Goal: Information Seeking & Learning: Check status

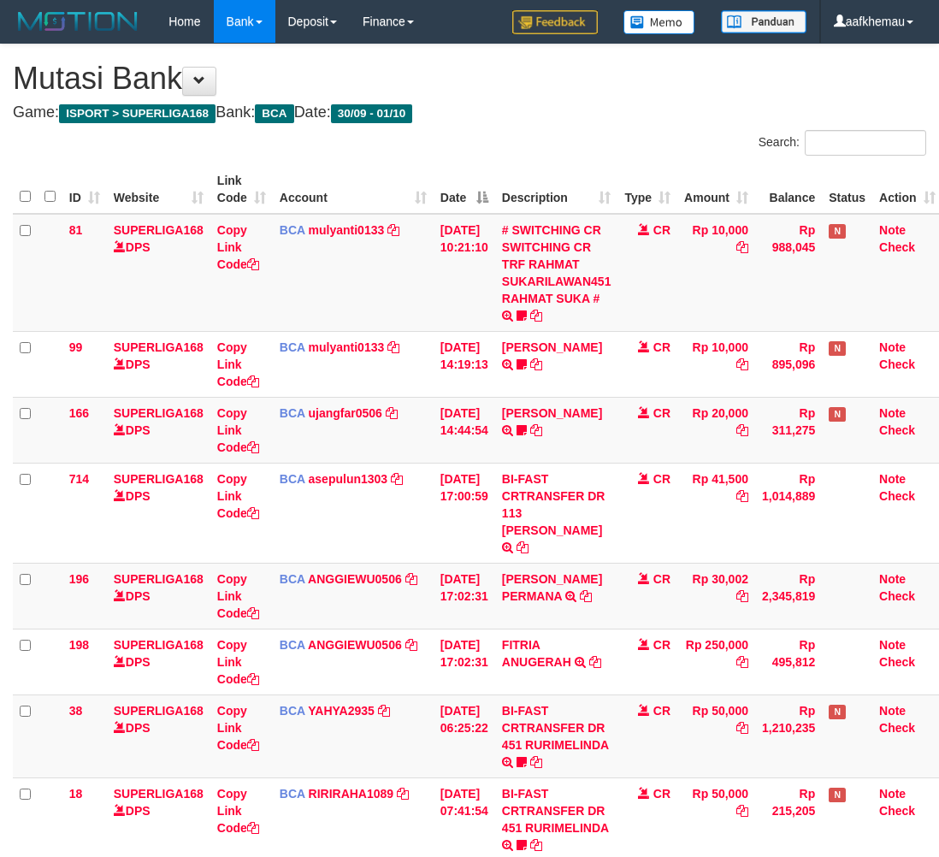
scroll to position [0, 14]
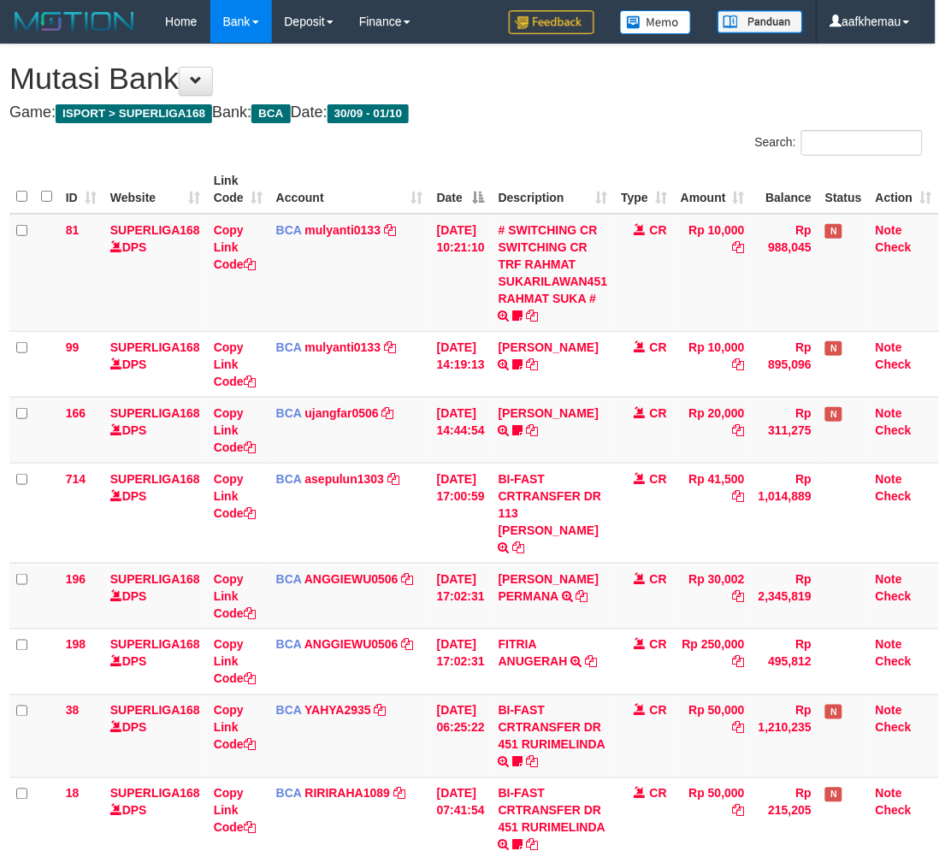
click at [543, 100] on div "**********" at bounding box center [466, 571] width 939 height 1054
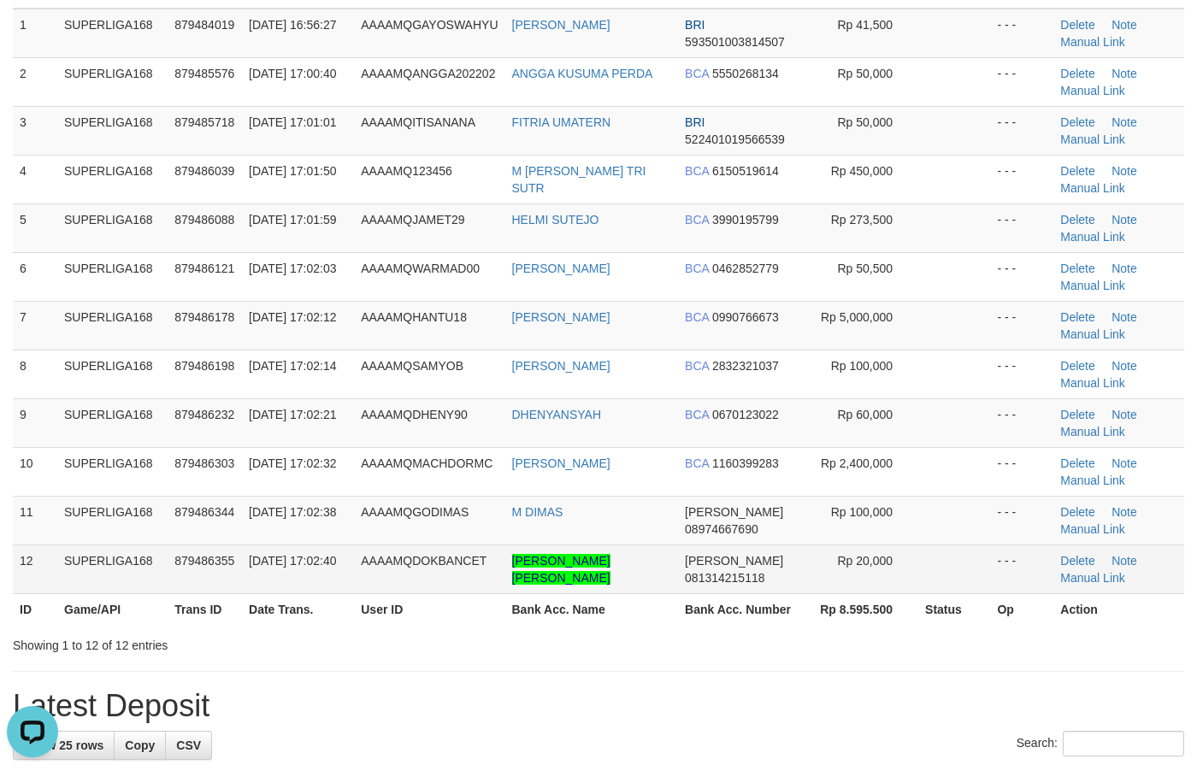
scroll to position [66, 0]
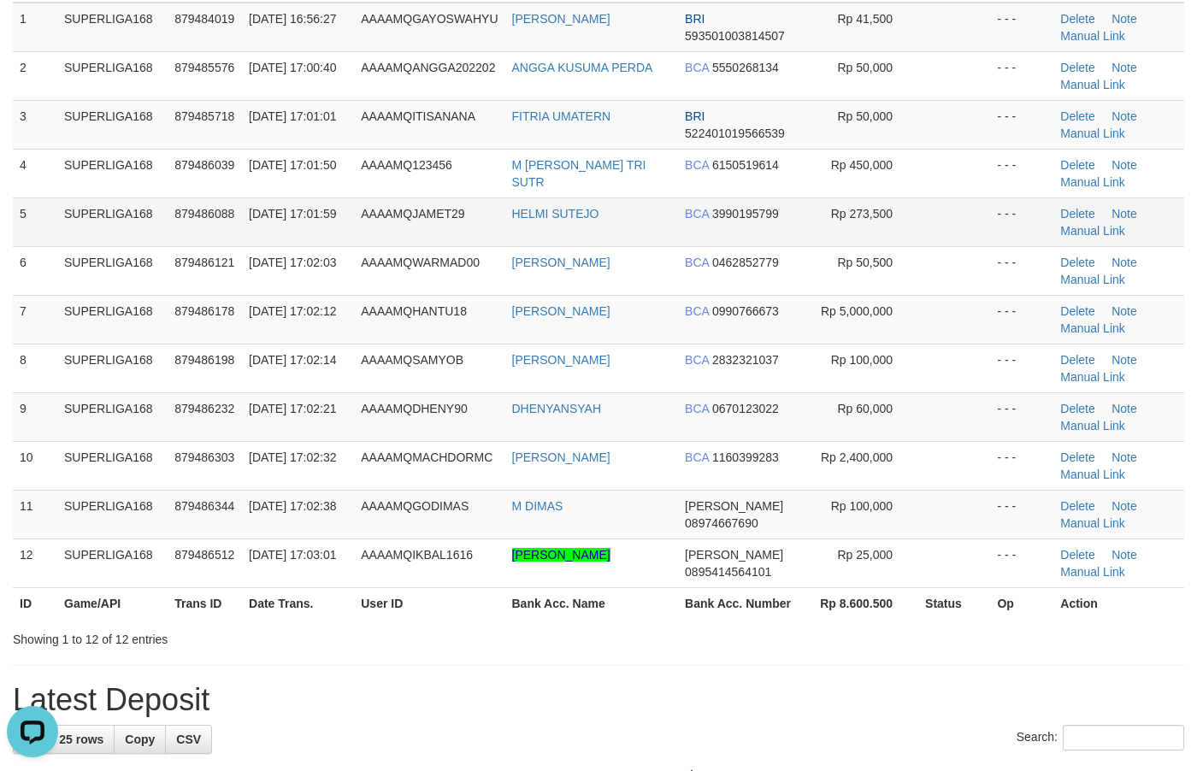
scroll to position [214, 0]
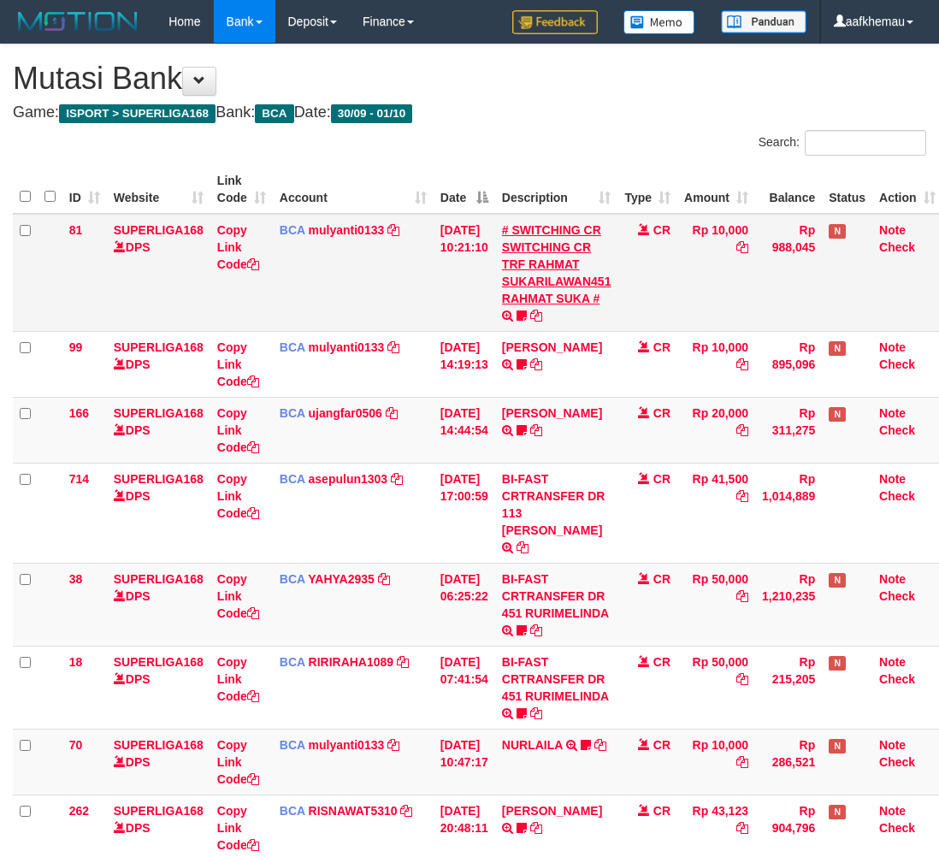
scroll to position [0, 14]
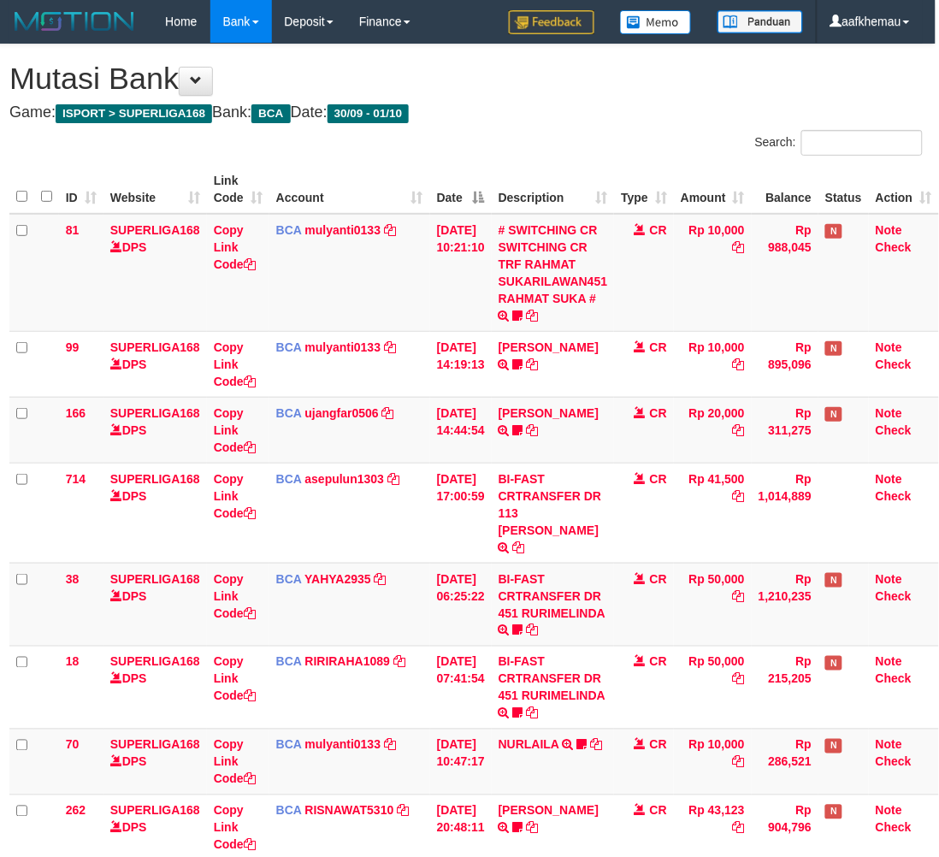
click at [570, 130] on div "Search:" at bounding box center [701, 145] width 444 height 30
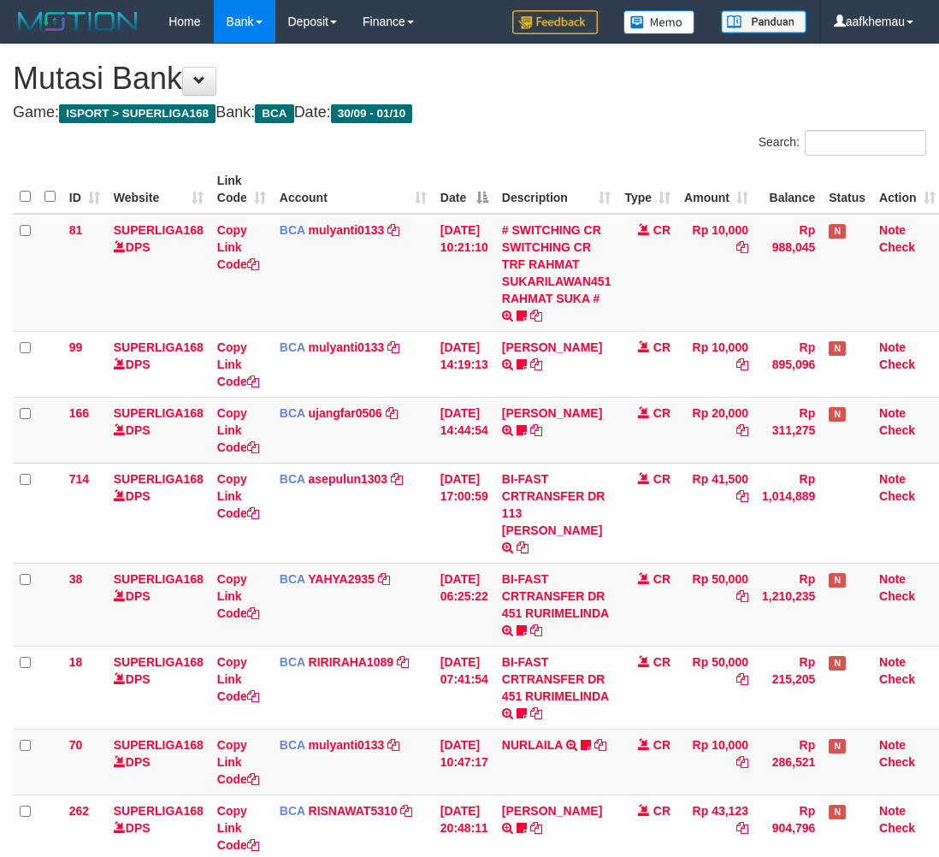
scroll to position [0, 14]
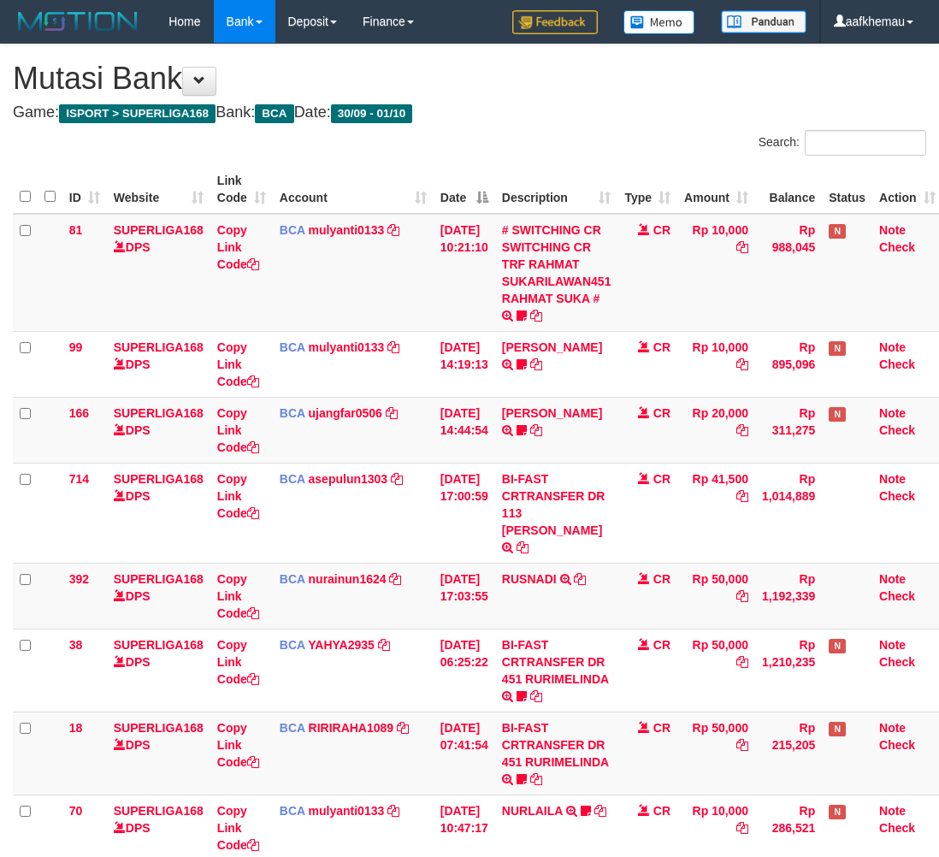
scroll to position [0, 14]
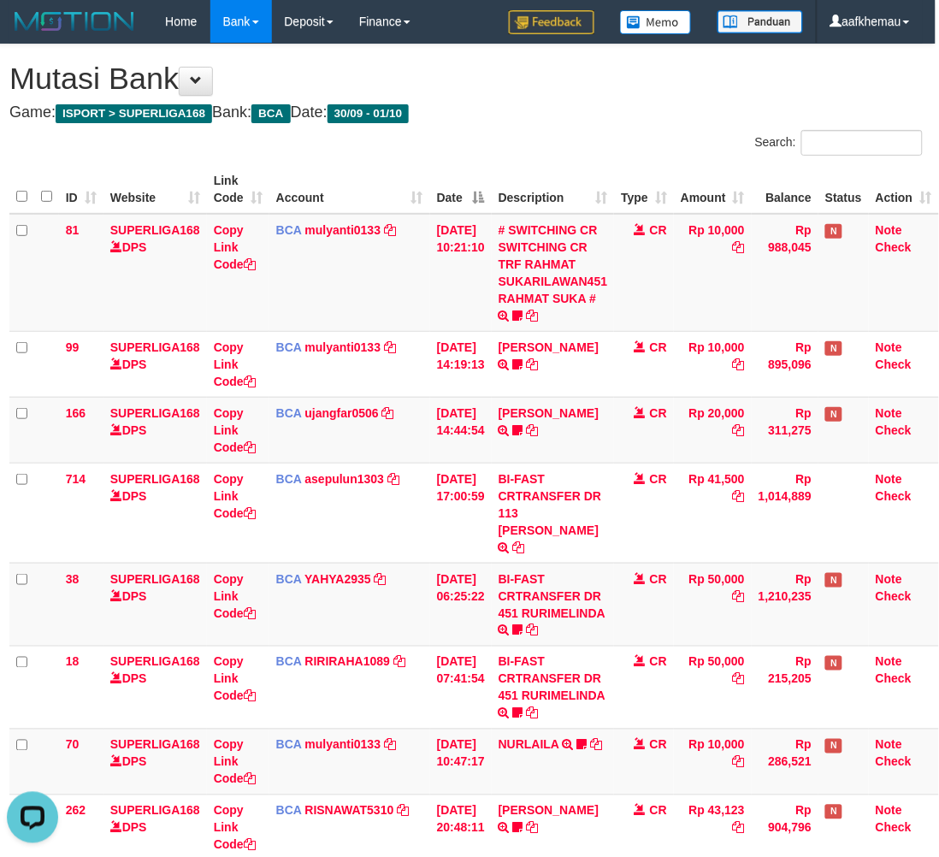
click at [653, 60] on div "**********" at bounding box center [466, 505] width 939 height 922
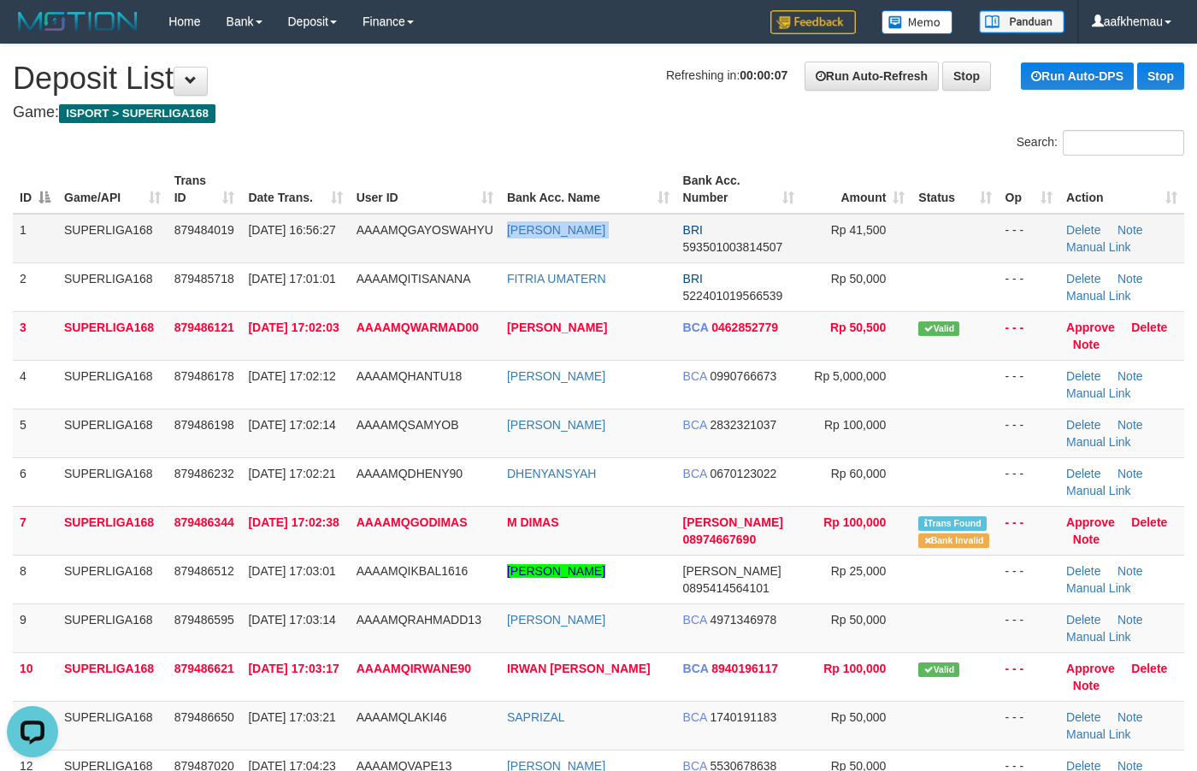
copy tr "EKO WAHYU PRASETYO"
drag, startPoint x: 582, startPoint y: 244, endPoint x: 510, endPoint y: 245, distance: 72.7
click at [510, 245] on tr "1 SUPERLIGA168 879484019 01/10/2025 16:56:27 AAAAMQGAYOSWAHYU EKO WAHYU PRASETY…" at bounding box center [599, 239] width 1172 height 50
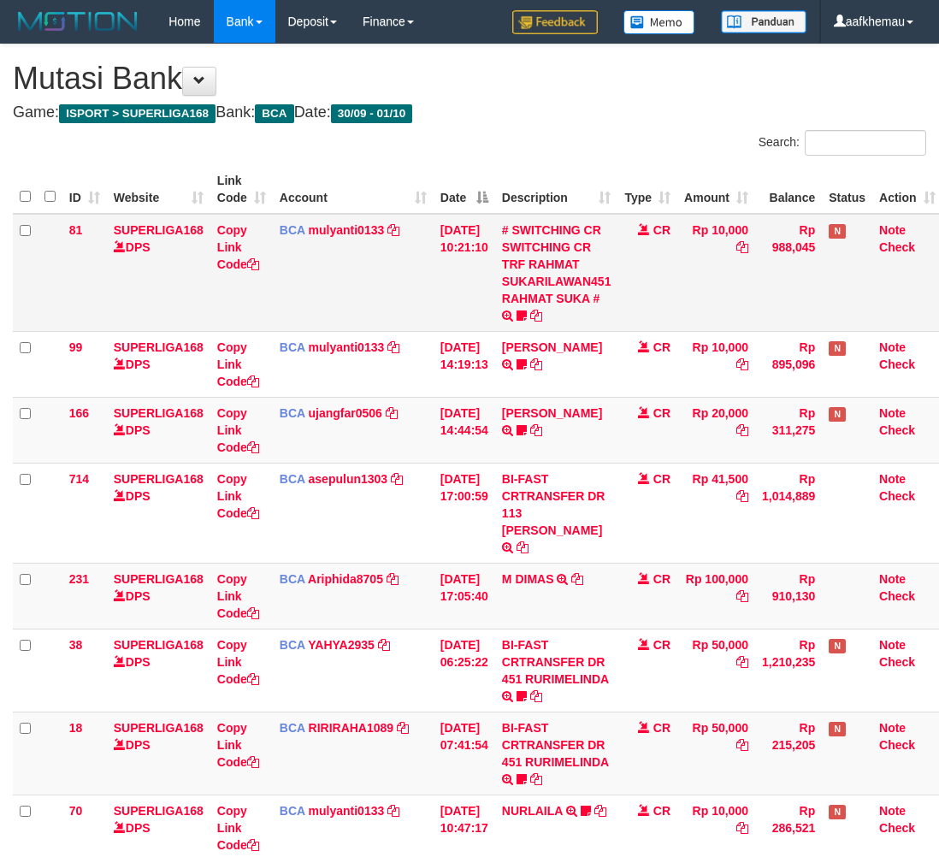
scroll to position [0, 14]
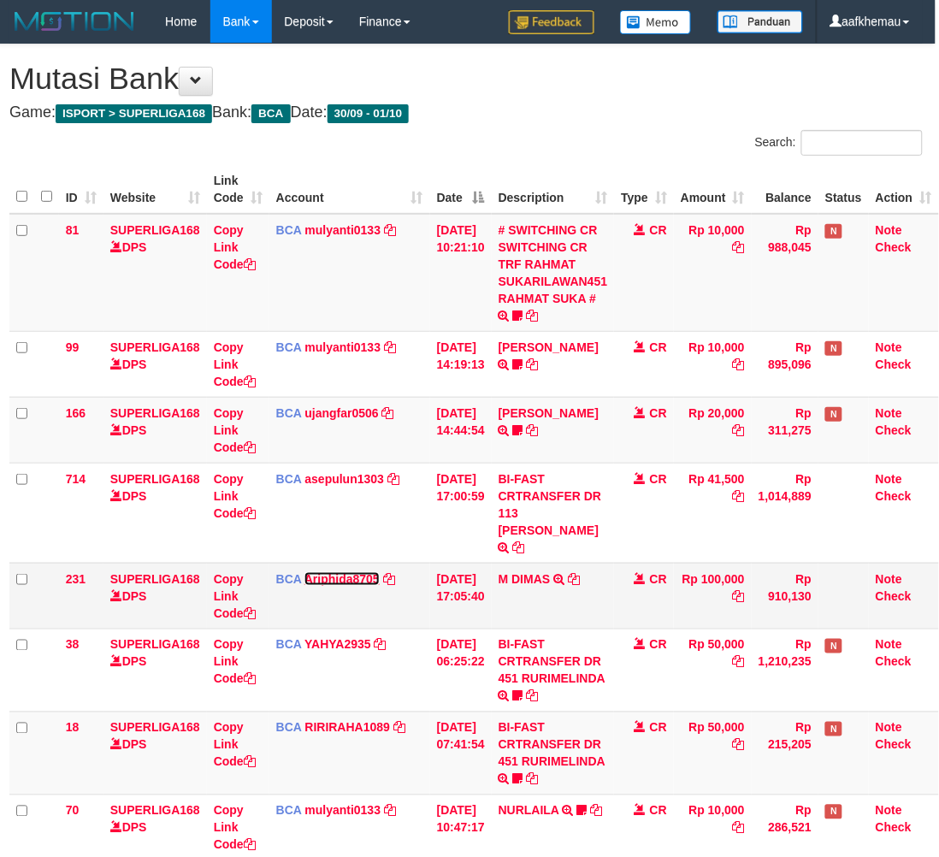
click at [353, 572] on link "Ariphida8705" at bounding box center [341, 579] width 75 height 14
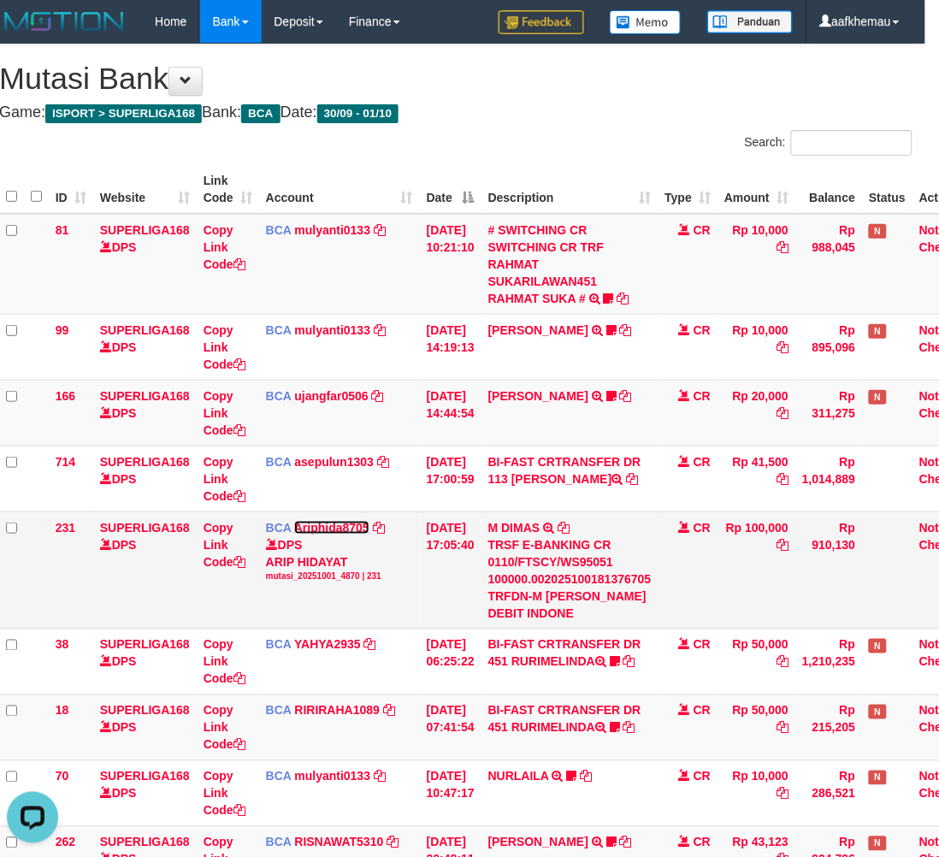
scroll to position [0, 0]
click at [570, 532] on icon at bounding box center [564, 528] width 12 height 12
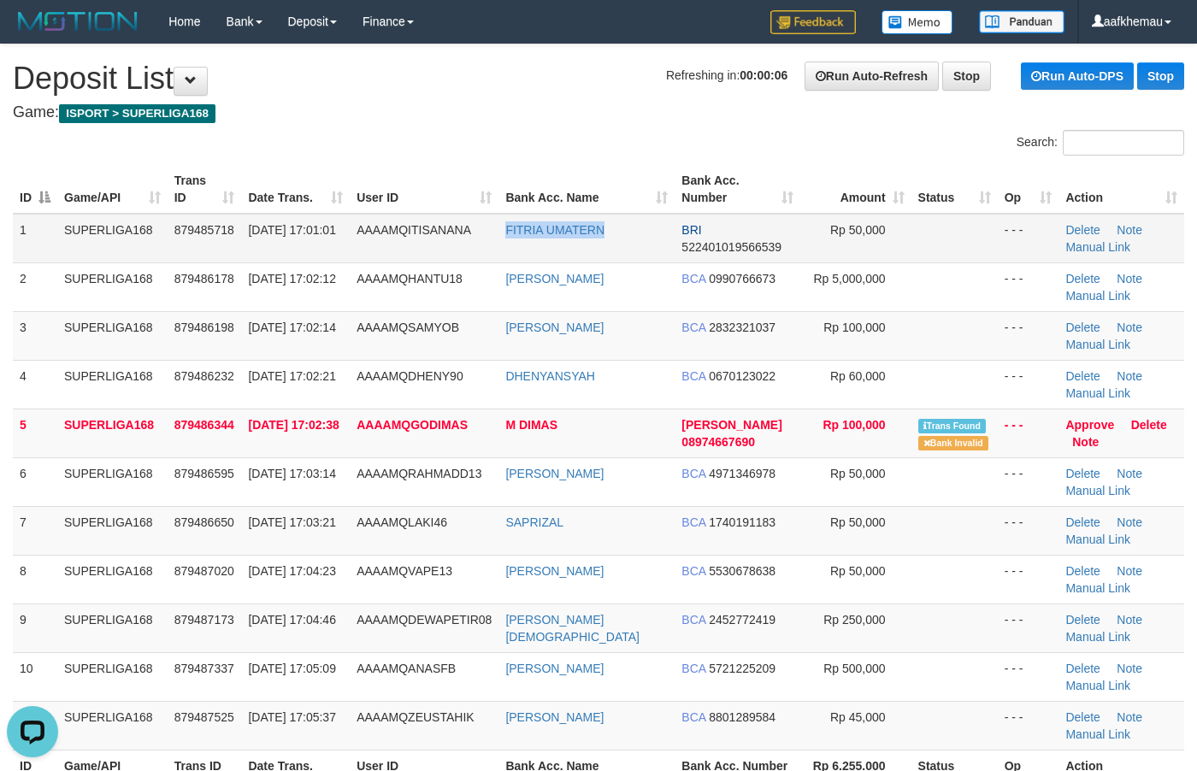
drag, startPoint x: 526, startPoint y: 244, endPoint x: 497, endPoint y: 245, distance: 29.1
click at [497, 245] on tr "1 SUPERLIGA168 879485718 [DATE] 17:01:01 AAAAMQITISANANA FITRIA UMATERN BRI 522…" at bounding box center [599, 239] width 1172 height 50
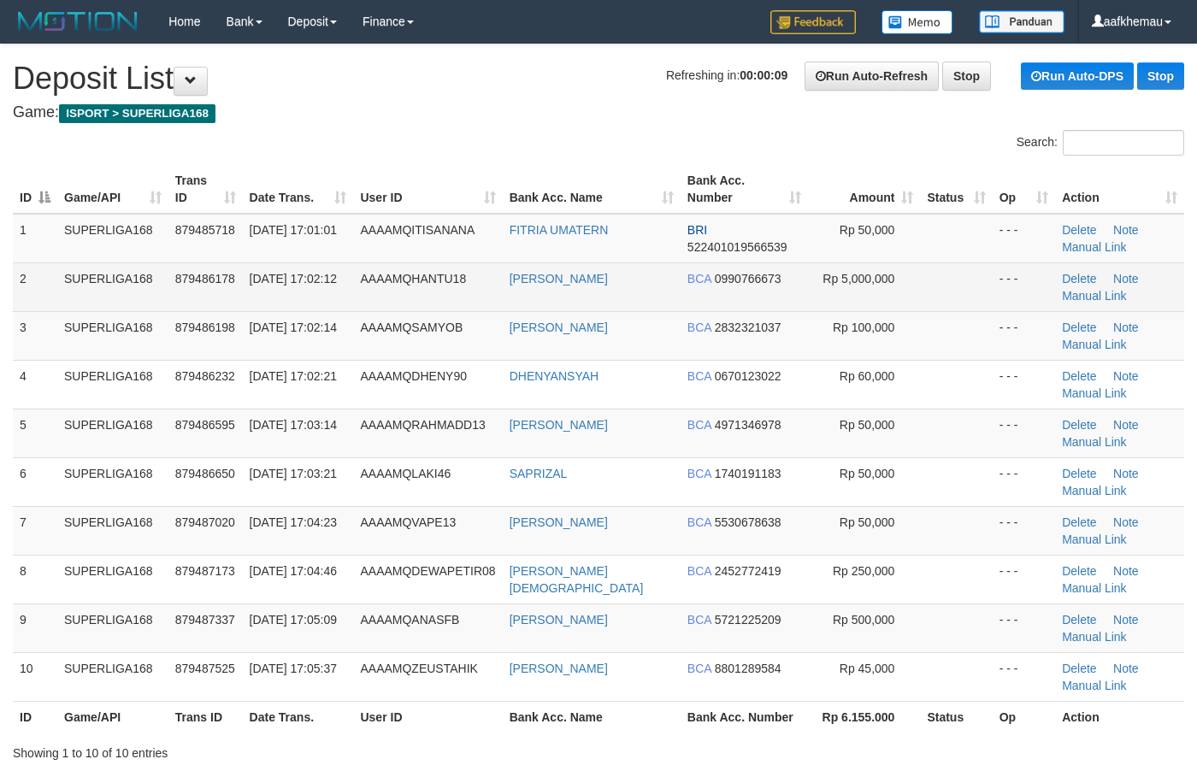
drag, startPoint x: 638, startPoint y: 285, endPoint x: 489, endPoint y: 279, distance: 148.9
click at [489, 279] on tr "2 SUPERLIGA168 879486178 [DATE] 17:02:12 AAAAMQHANTU18 [PERSON_NAME] BCA 099076…" at bounding box center [599, 287] width 1172 height 49
copy tr "[PERSON_NAME]"
drag, startPoint x: 640, startPoint y: 276, endPoint x: 494, endPoint y: 283, distance: 145.5
click at [494, 283] on tr "2 SUPERLIGA168 879486178 [DATE] 17:02:12 AAAAMQHANTU18 [PERSON_NAME] BCA 099076…" at bounding box center [599, 287] width 1172 height 49
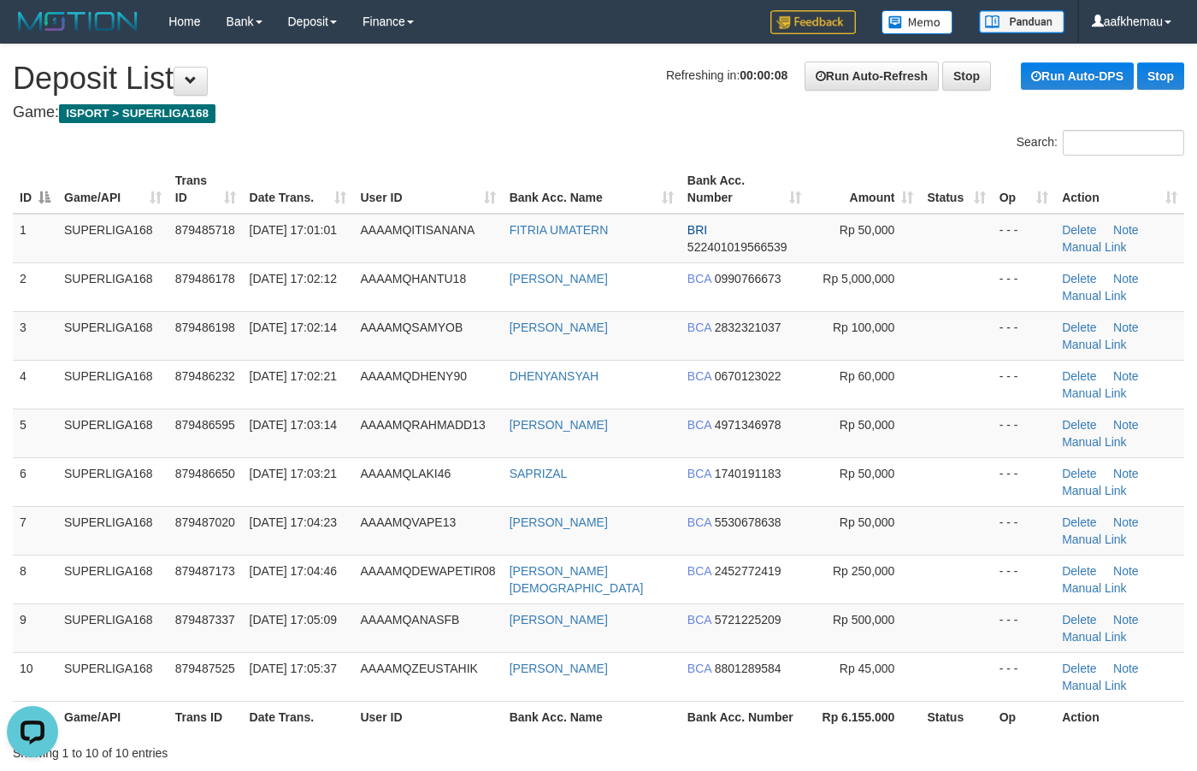
click at [460, 111] on h4 "Game: ISPORT > SUPERLIGA168" at bounding box center [599, 112] width 1172 height 17
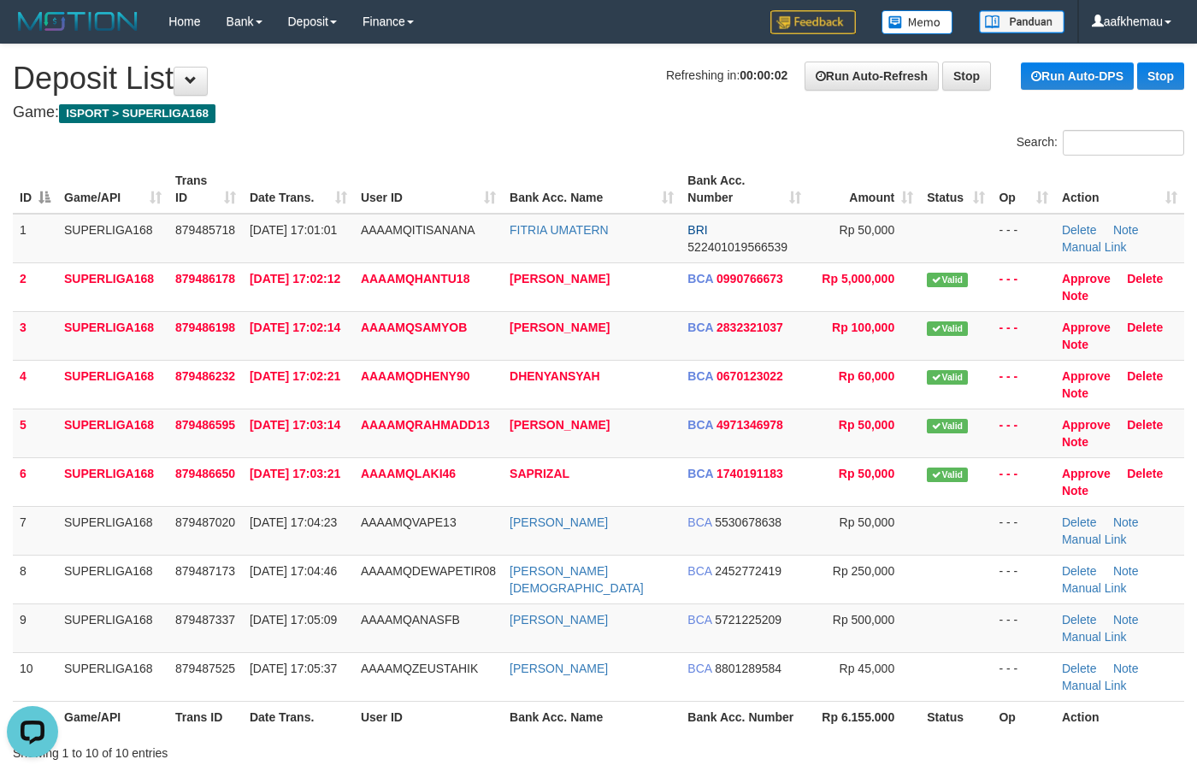
click at [567, 92] on h1 "Refreshing in: 00:00:02 Run Auto-Refresh Stop Run Auto-DPS Stop Deposit List" at bounding box center [599, 79] width 1172 height 34
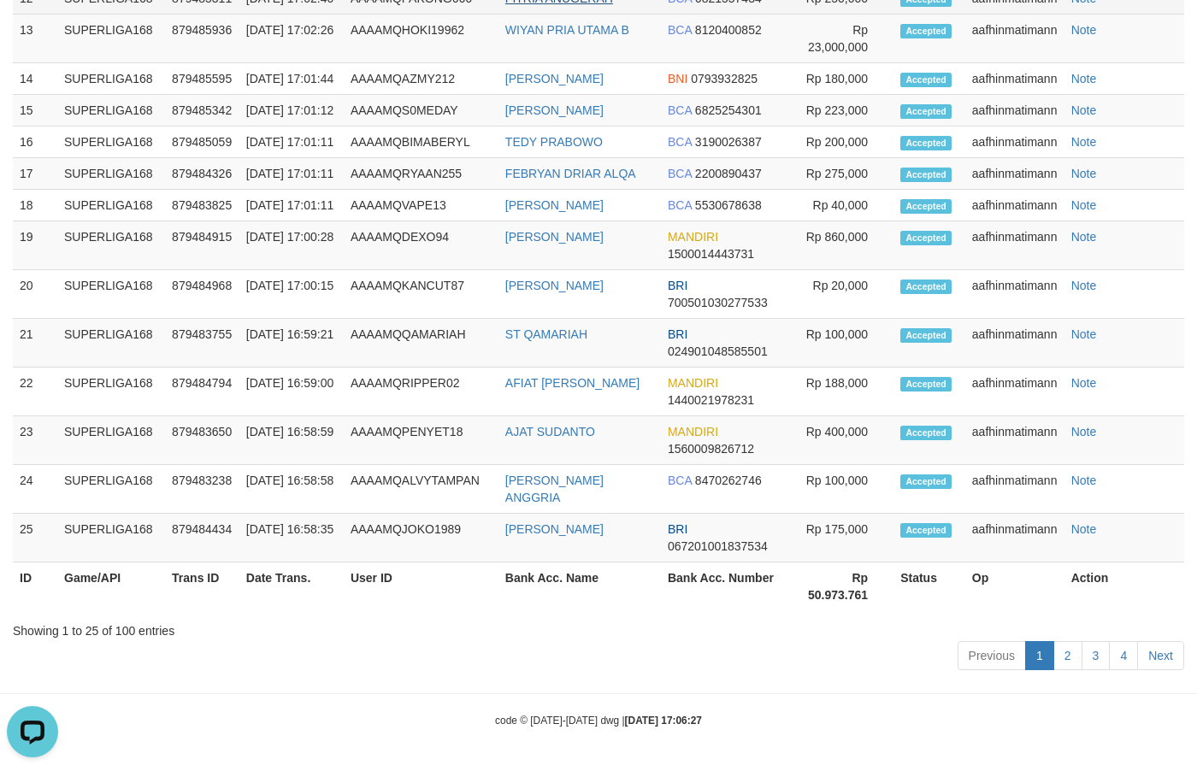
scroll to position [138, 0]
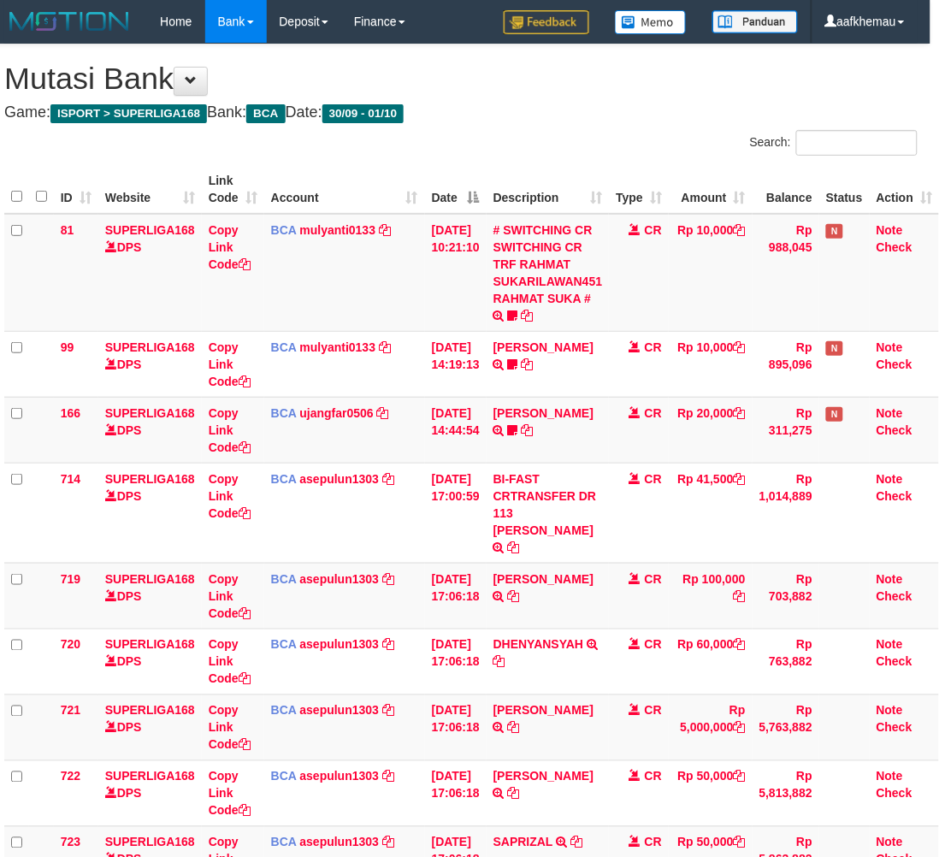
scroll to position [0, 14]
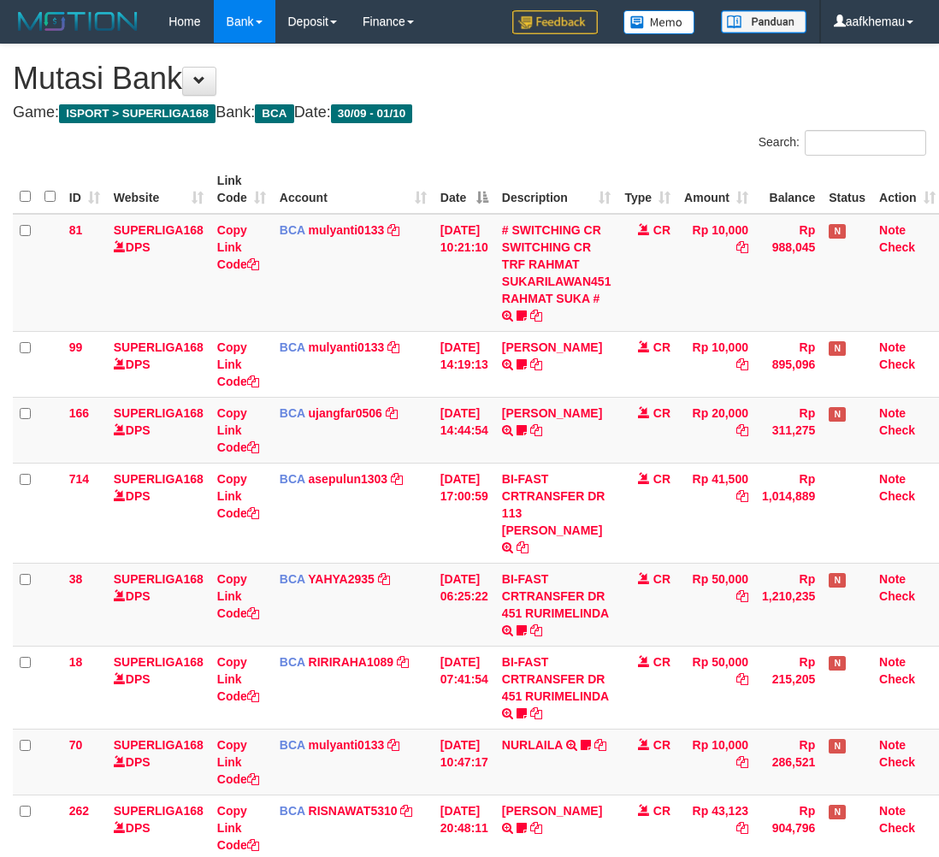
scroll to position [0, 14]
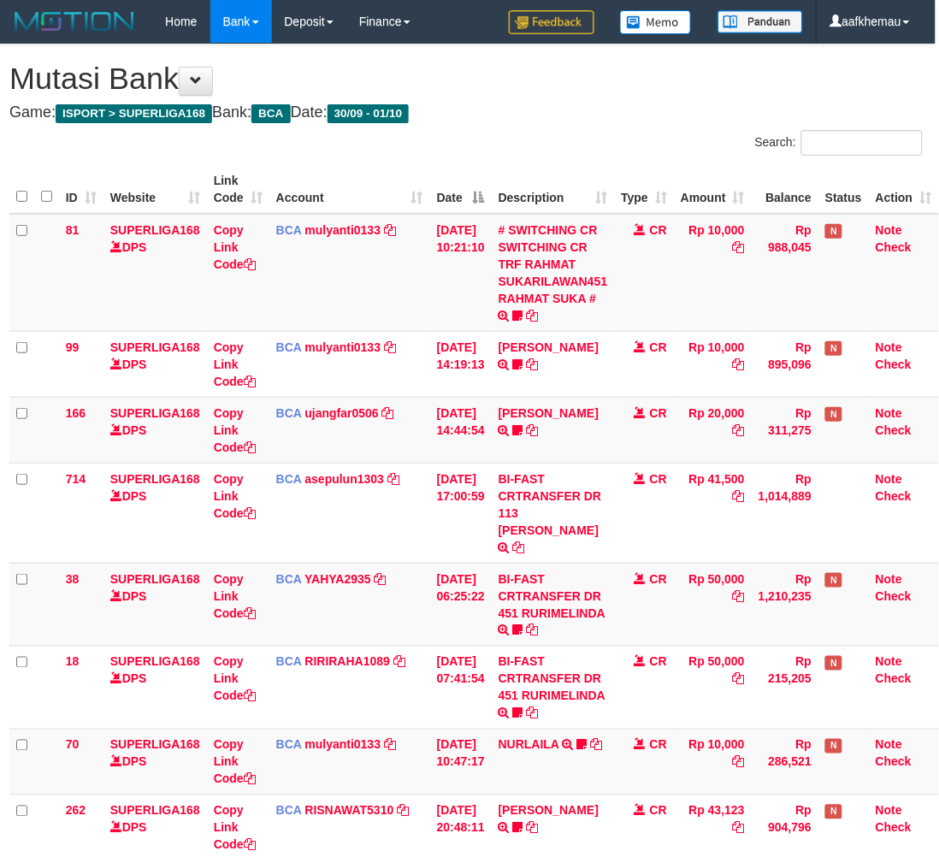
click at [617, 172] on th "Type" at bounding box center [644, 189] width 60 height 49
click at [506, 124] on div "**********" at bounding box center [466, 505] width 939 height 922
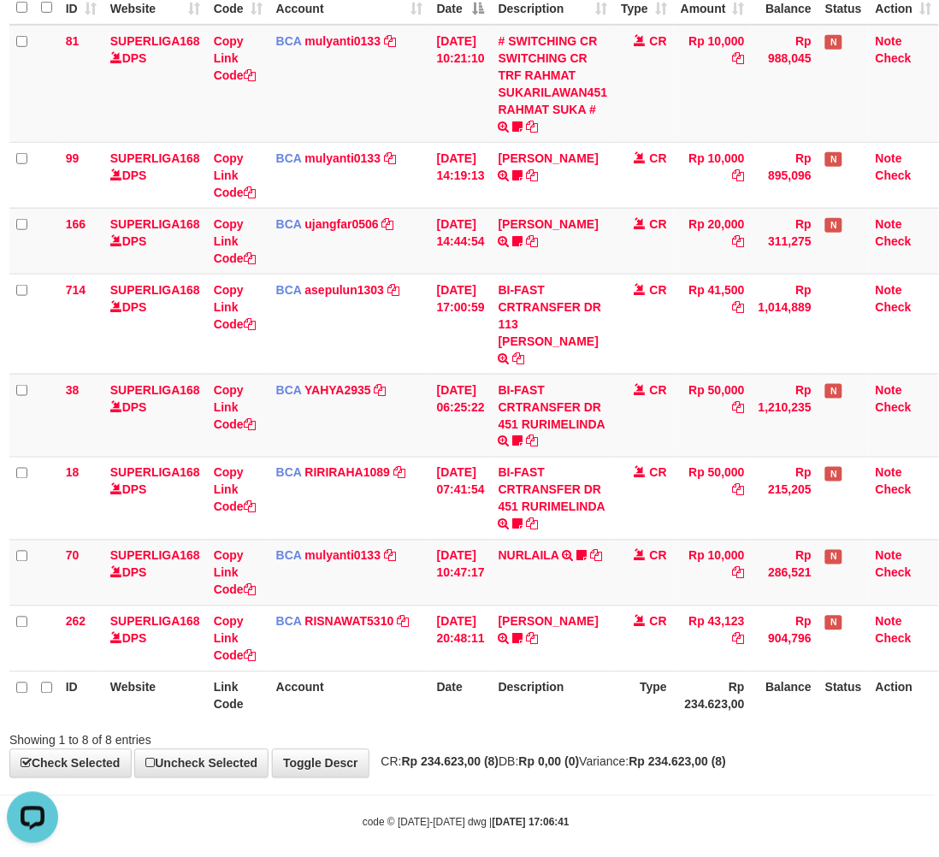
click at [552, 725] on div "Showing 1 to 8 of 8 entries" at bounding box center [466, 737] width 939 height 24
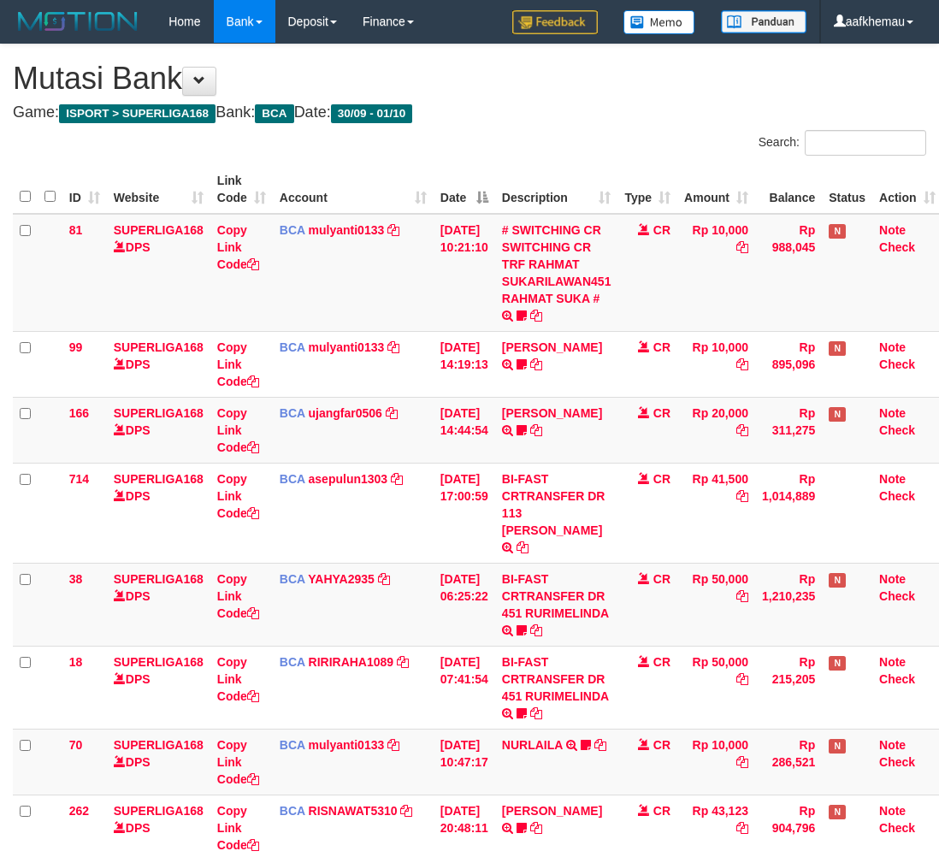
scroll to position [189, 14]
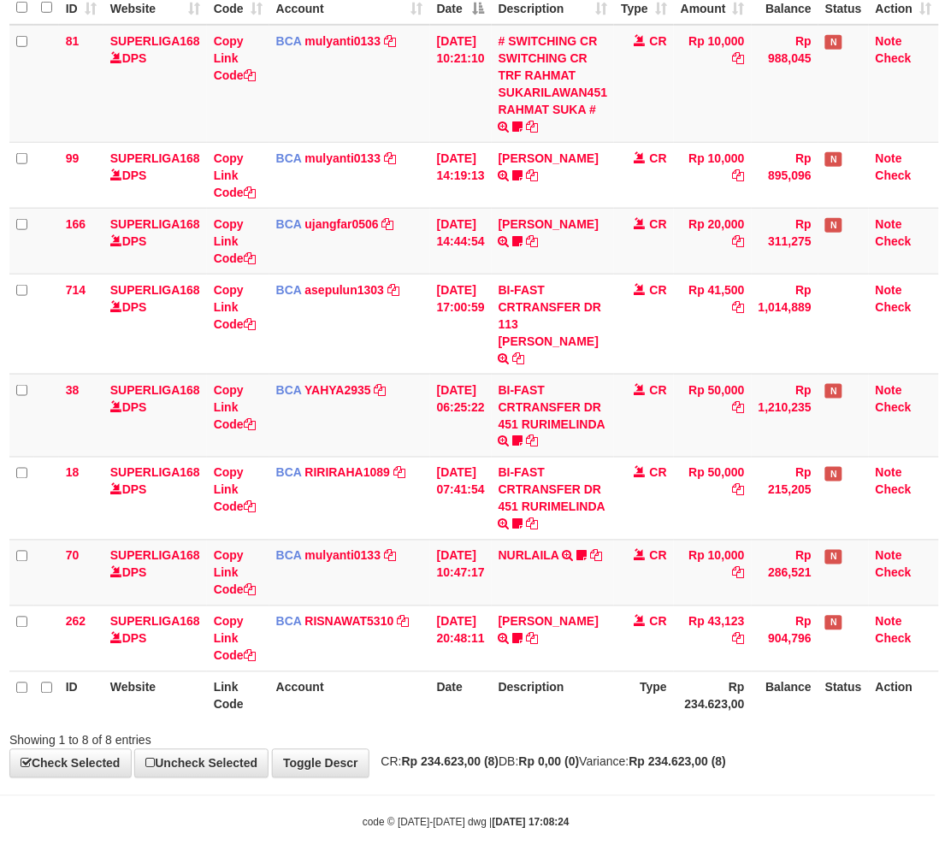
click at [687, 755] on strong "Rp 234.623,00 (8)" at bounding box center [677, 762] width 97 height 14
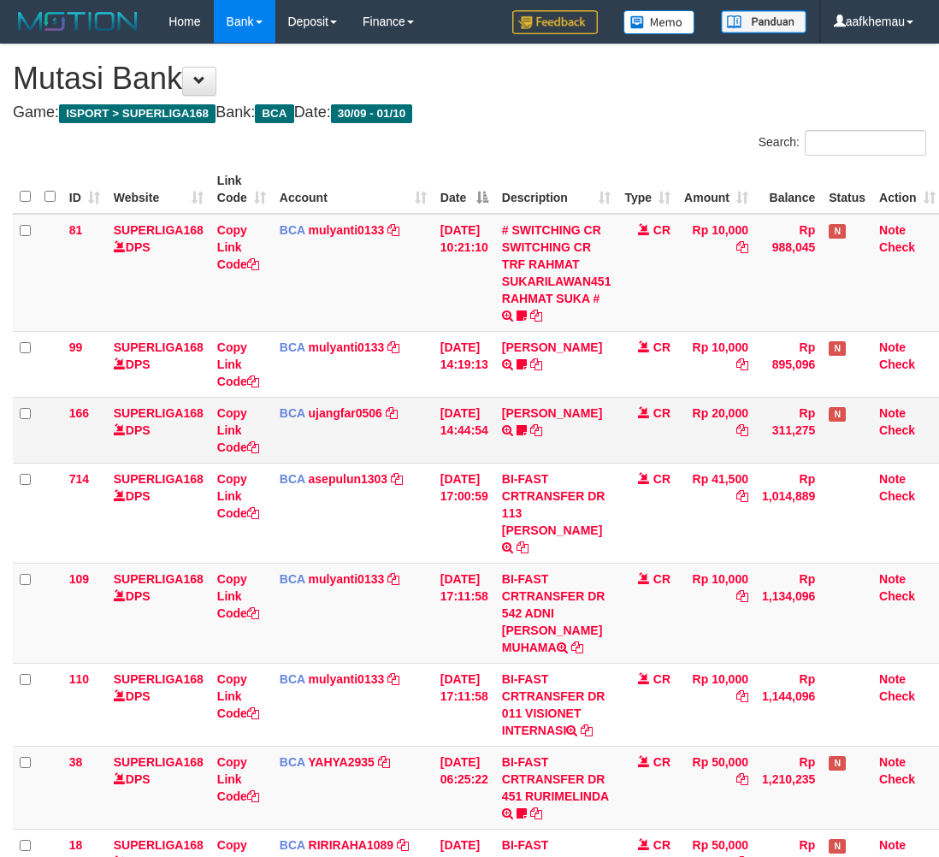
scroll to position [189, 14]
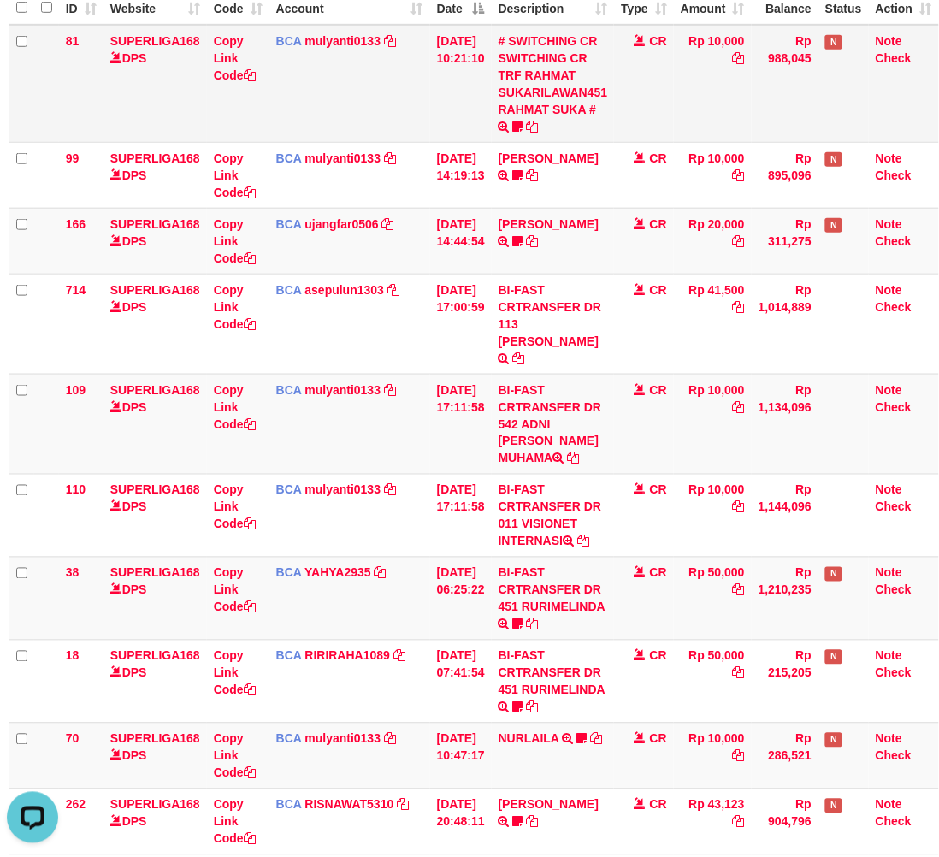
click at [639, 80] on td "CR" at bounding box center [644, 84] width 60 height 118
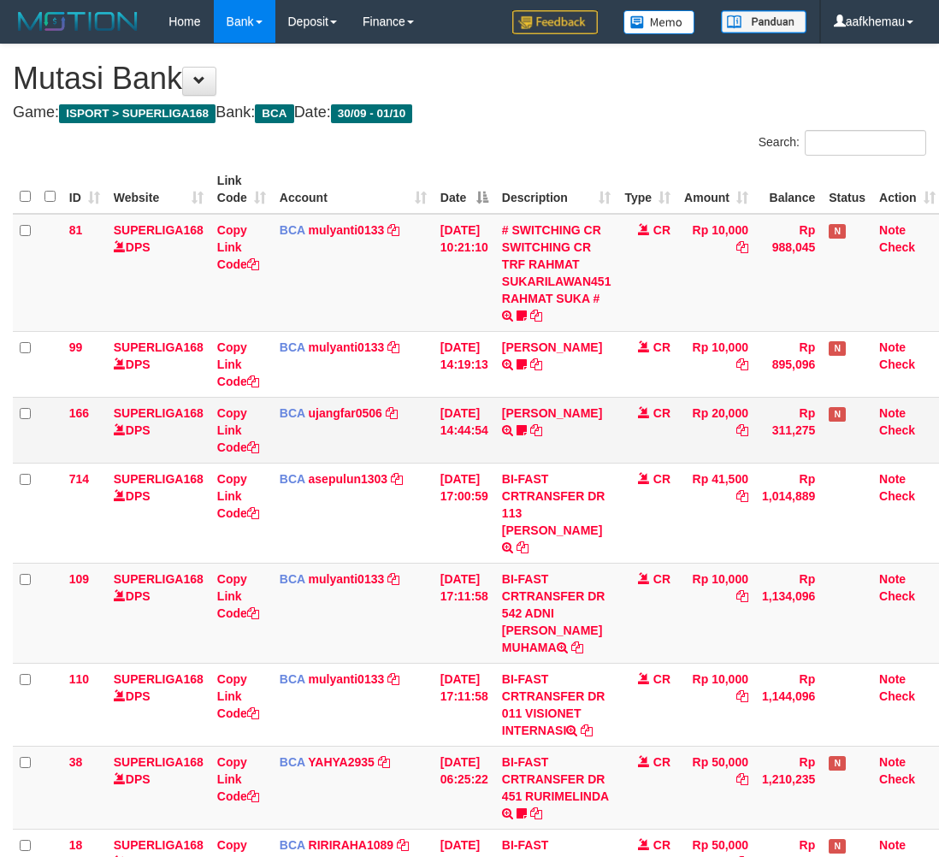
scroll to position [189, 14]
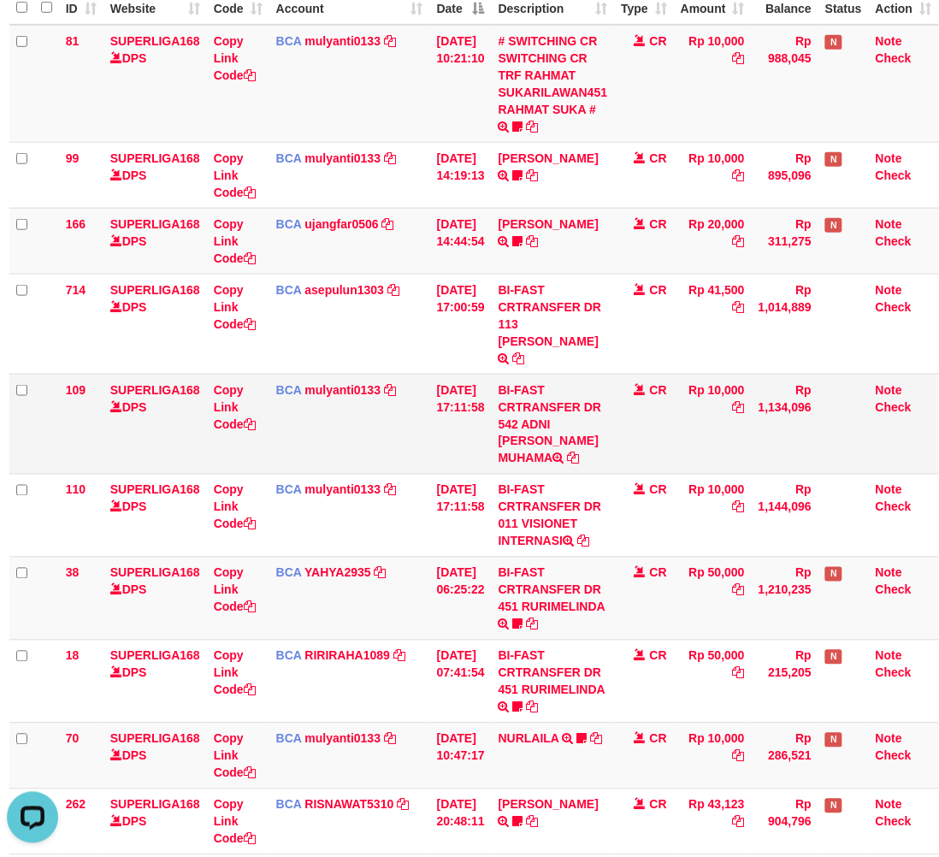
click at [677, 390] on td "Rp 10,000" at bounding box center [713, 424] width 78 height 100
click at [737, 88] on td "Rp 10,000" at bounding box center [713, 84] width 78 height 118
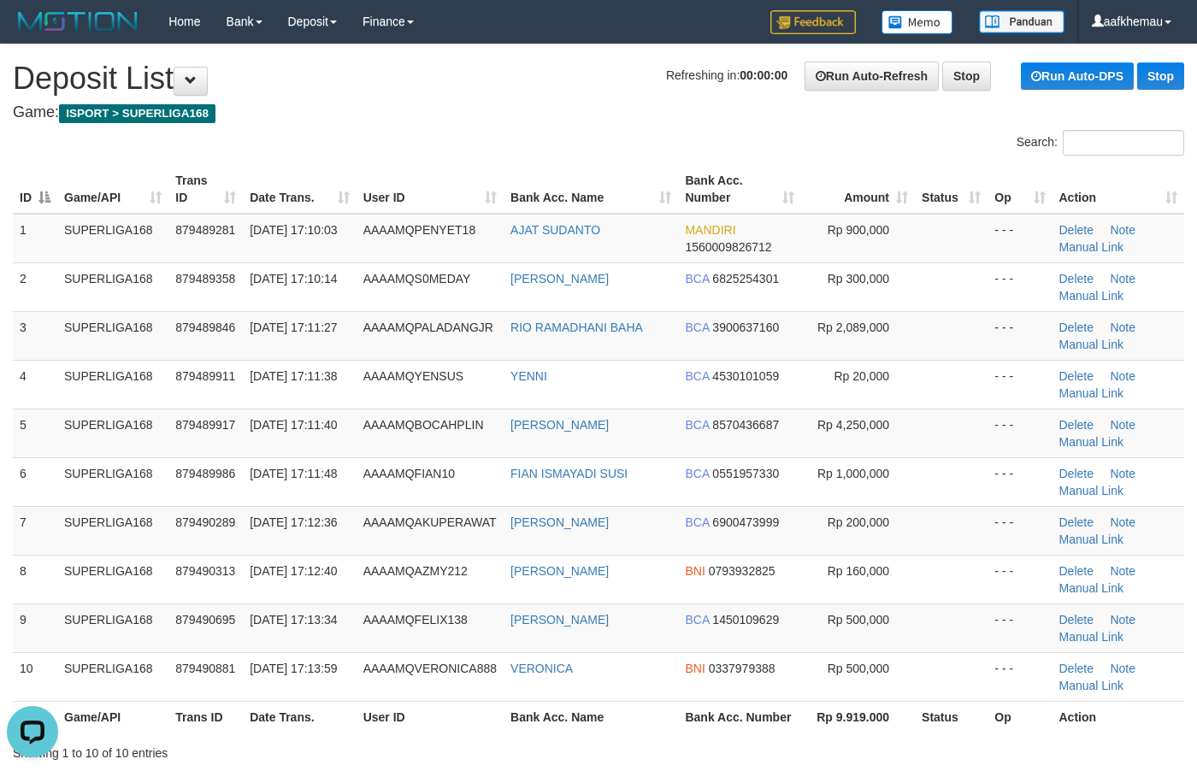
click at [500, 71] on h1 "Refreshing in: 00:00:00 Run Auto-Refresh Stop Run Auto-DPS Stop Deposit List" at bounding box center [599, 79] width 1172 height 34
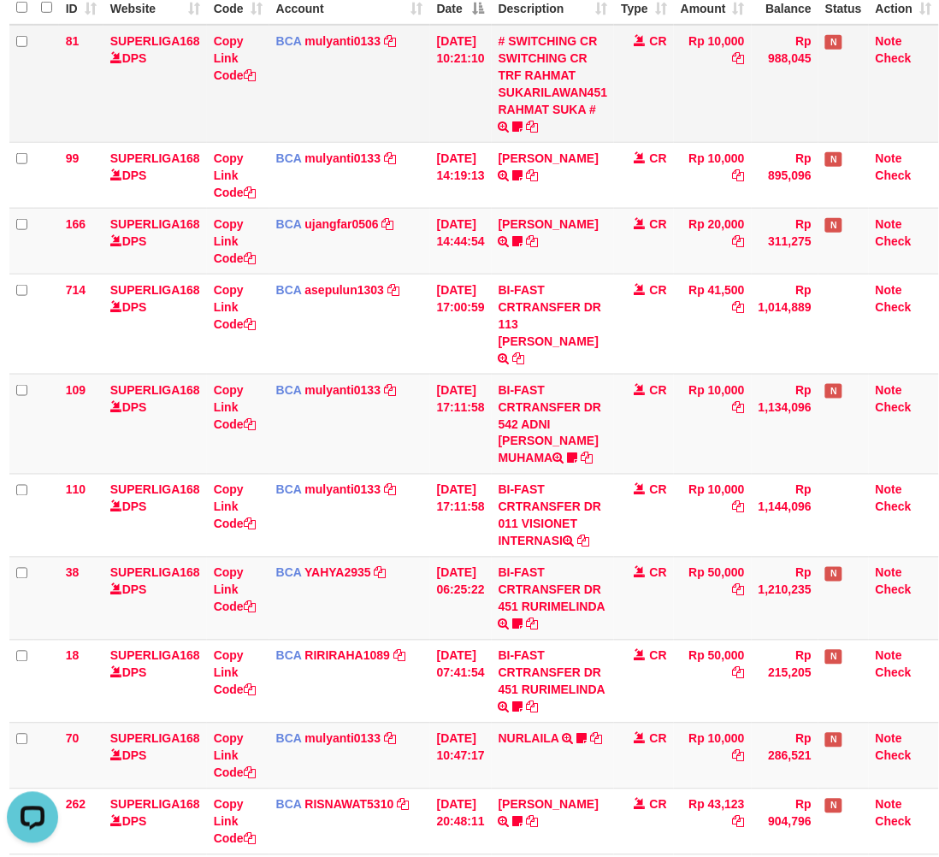
click at [791, 86] on td "Rp 988,045" at bounding box center [785, 84] width 67 height 118
click at [676, 92] on td "Rp 10,000" at bounding box center [713, 84] width 78 height 118
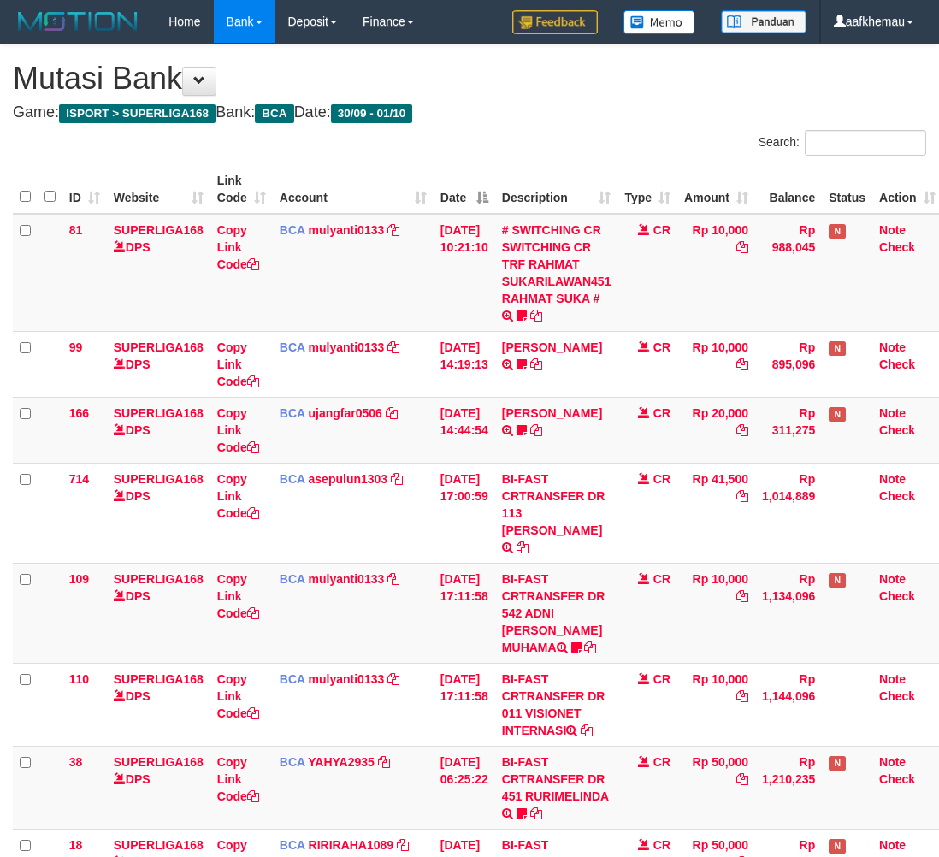
scroll to position [189, 14]
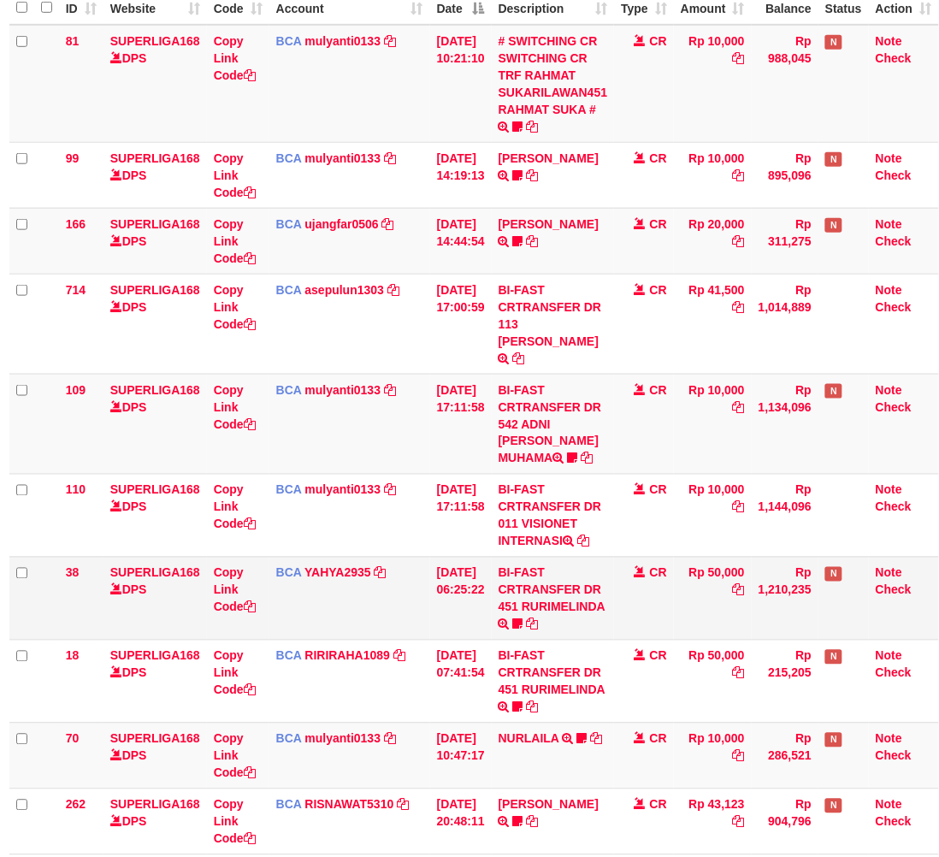
click at [680, 587] on td "Rp 50,000" at bounding box center [713, 598] width 78 height 83
click at [694, 90] on td "Rp 10,000" at bounding box center [713, 84] width 78 height 118
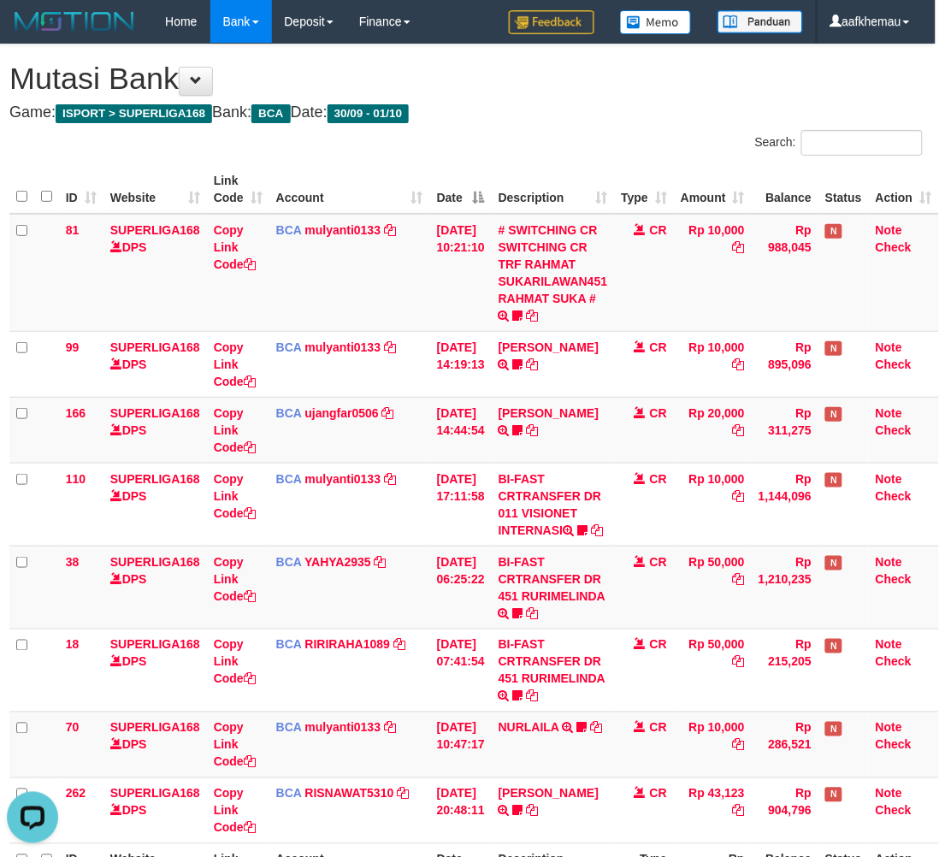
click at [664, 118] on h4 "Game: ISPORT > SUPERLIGA168 Bank: BCA Date: 30/09 - 01/10" at bounding box center [465, 112] width 913 height 17
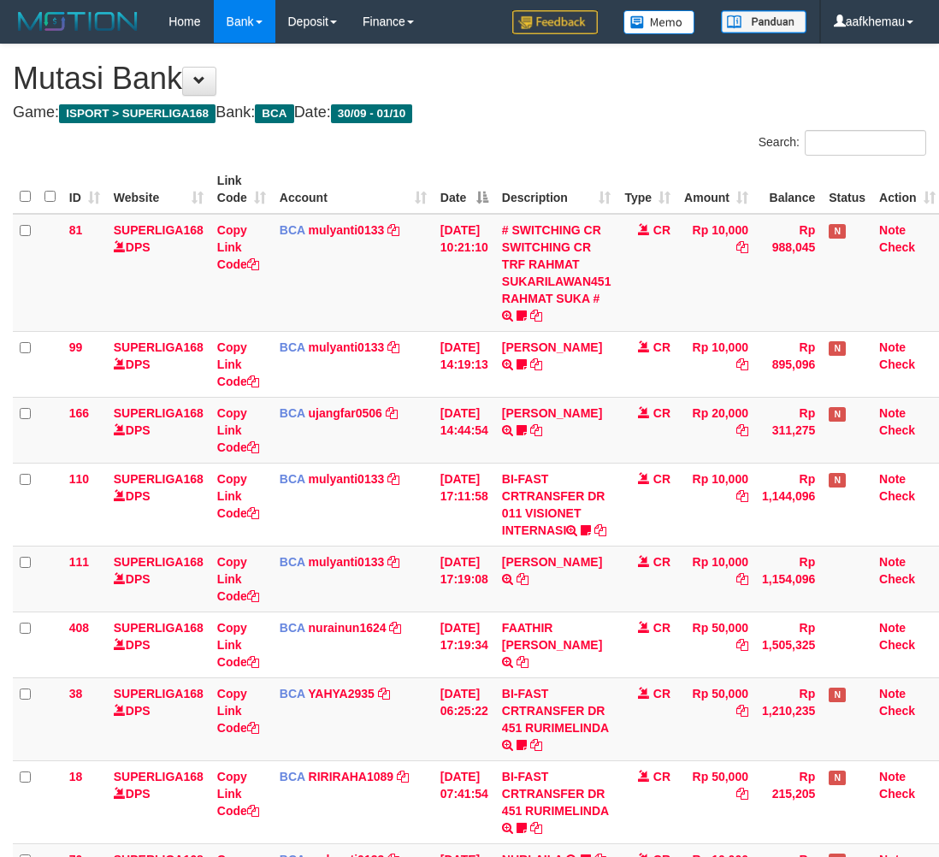
scroll to position [0, 14]
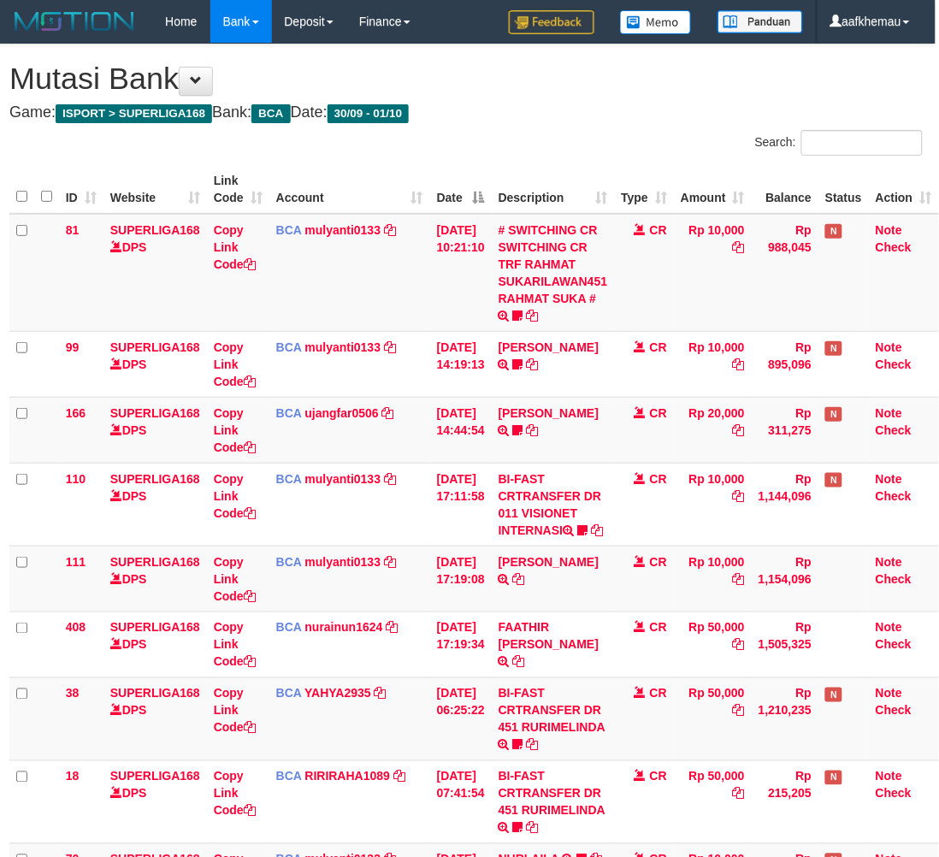
click at [554, 95] on h1 "Mutasi Bank" at bounding box center [465, 79] width 913 height 34
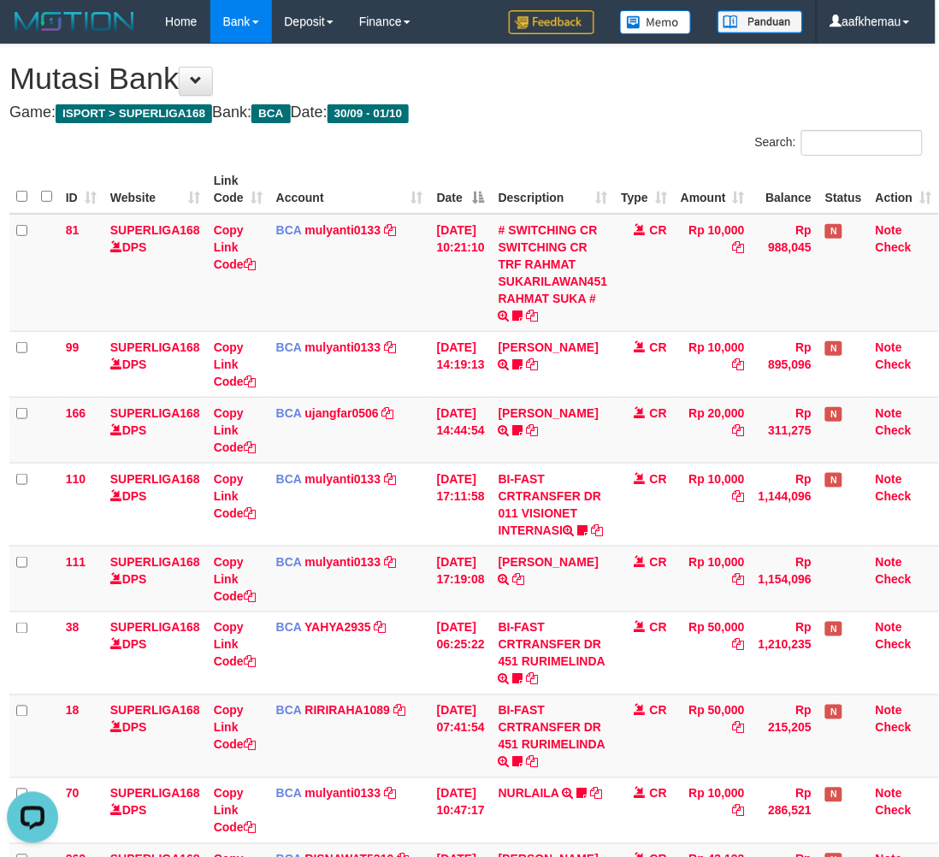
click at [676, 95] on h1 "Mutasi Bank" at bounding box center [465, 79] width 913 height 34
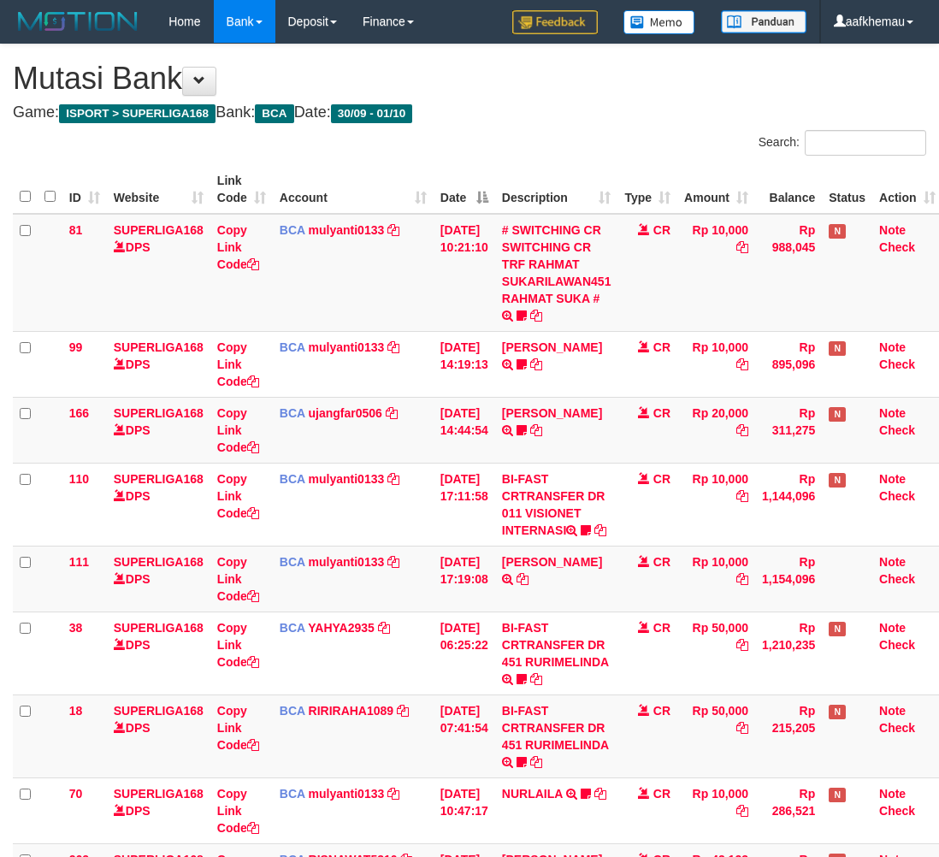
scroll to position [0, 14]
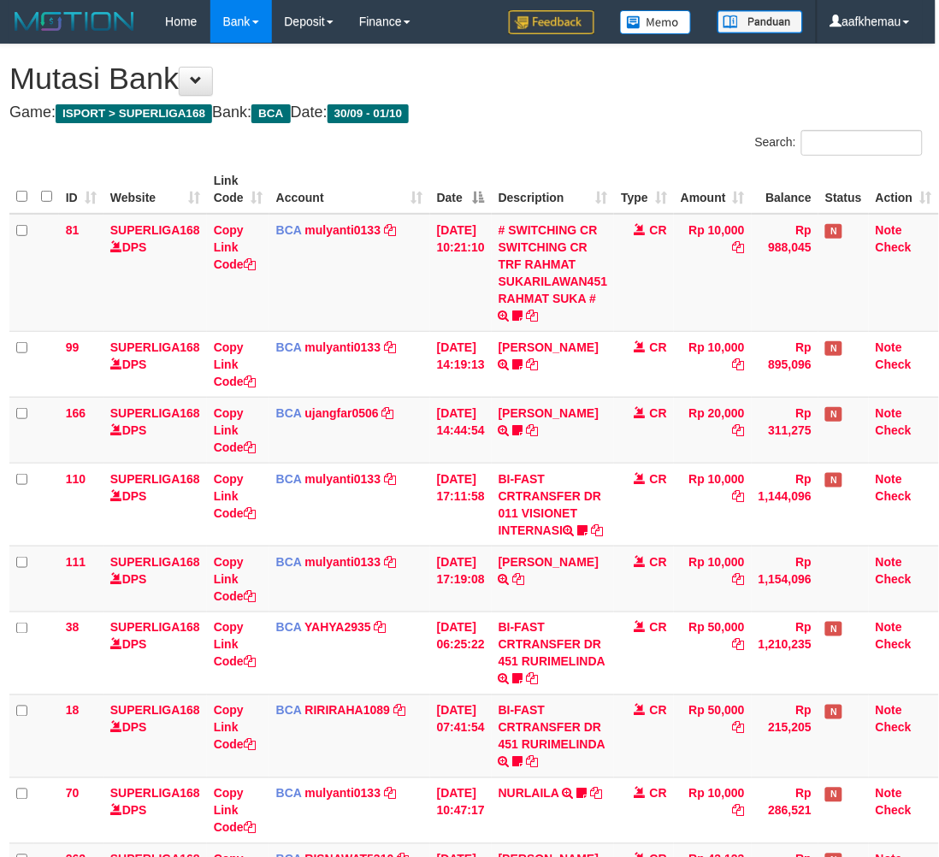
click at [591, 130] on div "**********" at bounding box center [466, 529] width 939 height 971
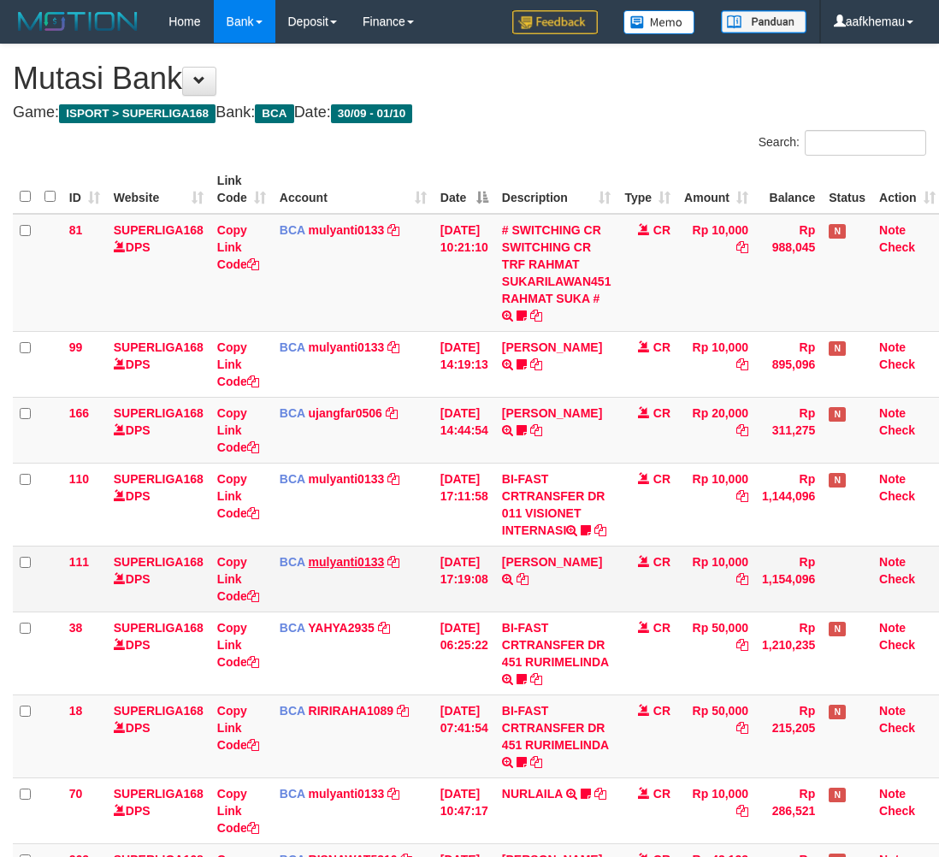
scroll to position [0, 14]
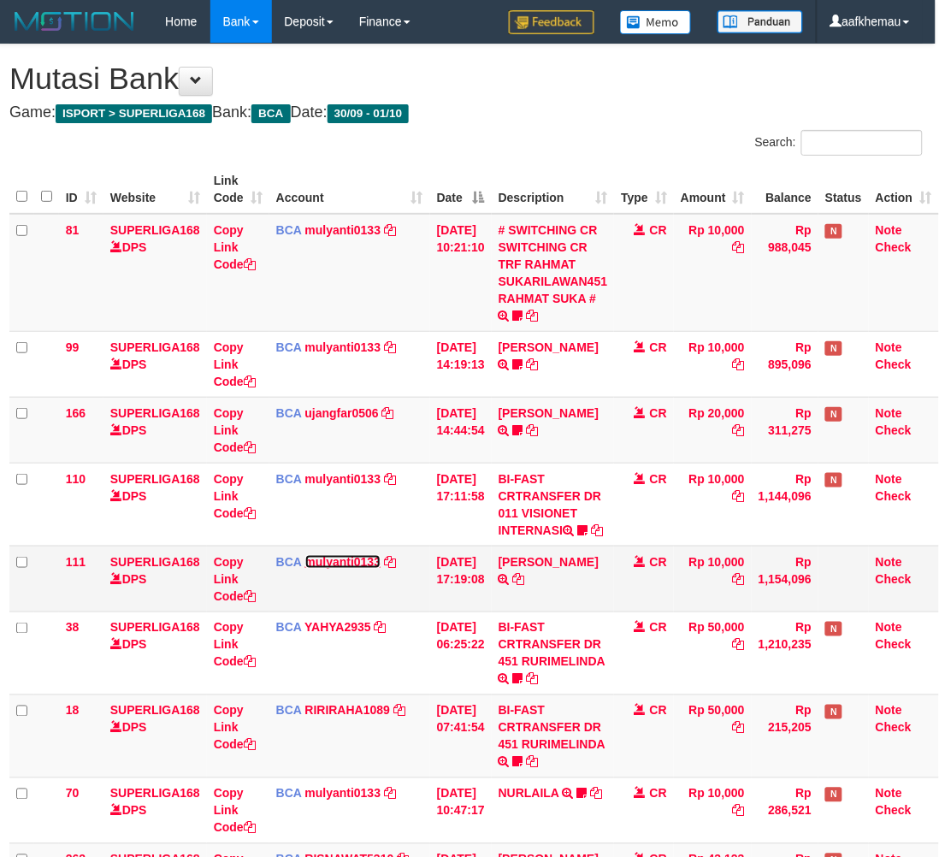
click at [345, 557] on link "mulyanti0133" at bounding box center [343, 562] width 76 height 14
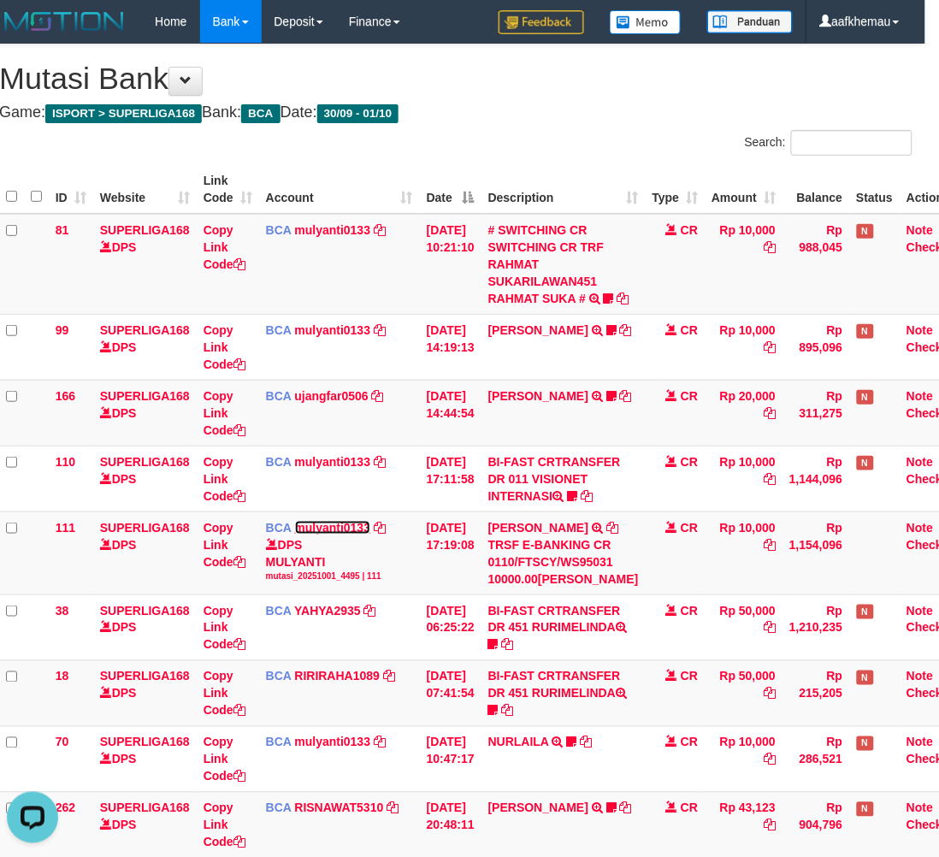
scroll to position [0, 0]
click at [653, 83] on h1 "Mutasi Bank" at bounding box center [455, 79] width 913 height 34
click at [653, 81] on h1 "Mutasi Bank" at bounding box center [455, 79] width 913 height 34
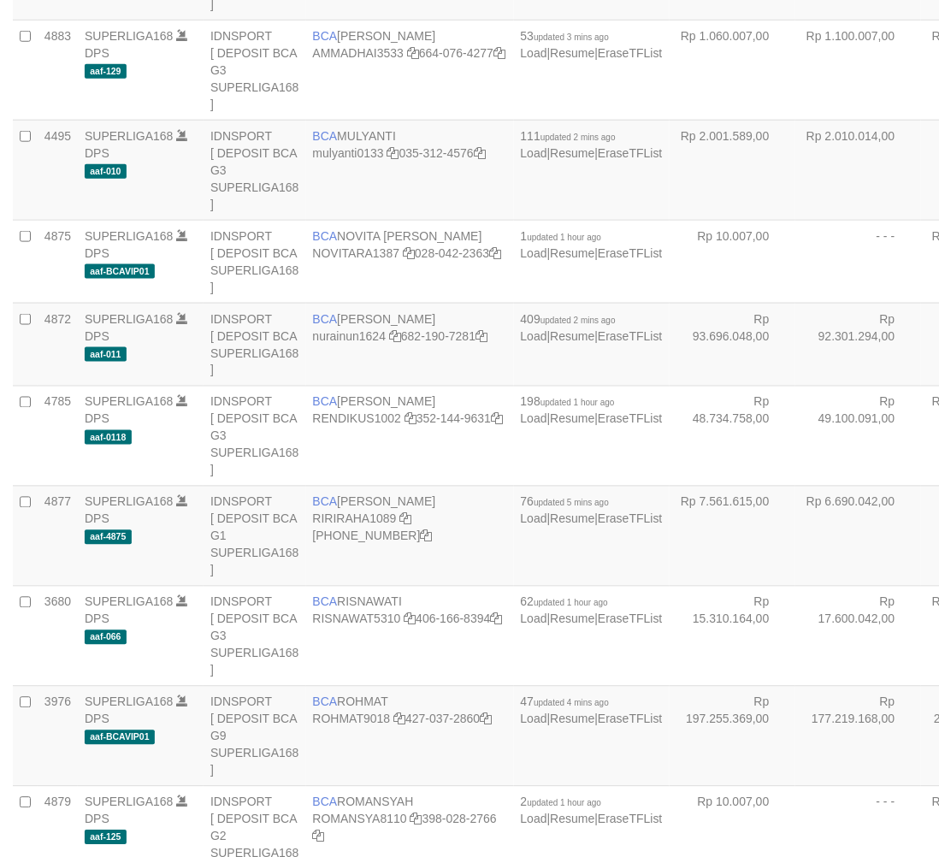
scroll to position [1525, 0]
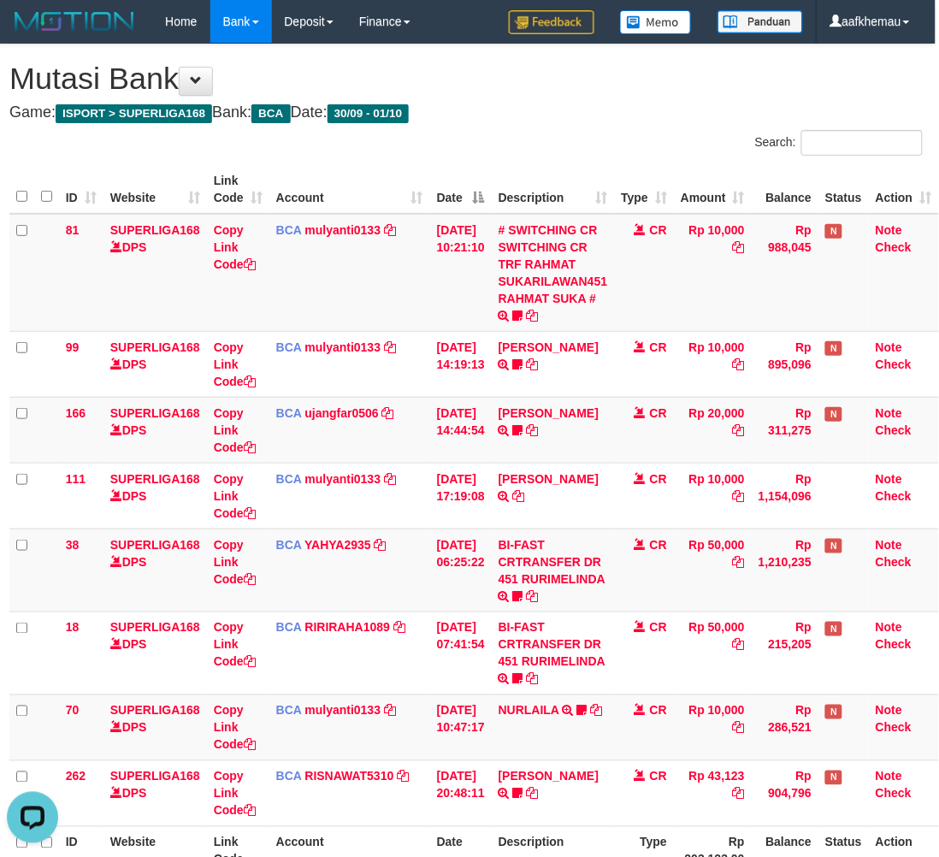
click at [642, 133] on div "Search:" at bounding box center [701, 145] width 444 height 30
click at [599, 95] on h1 "Mutasi Bank" at bounding box center [465, 79] width 913 height 34
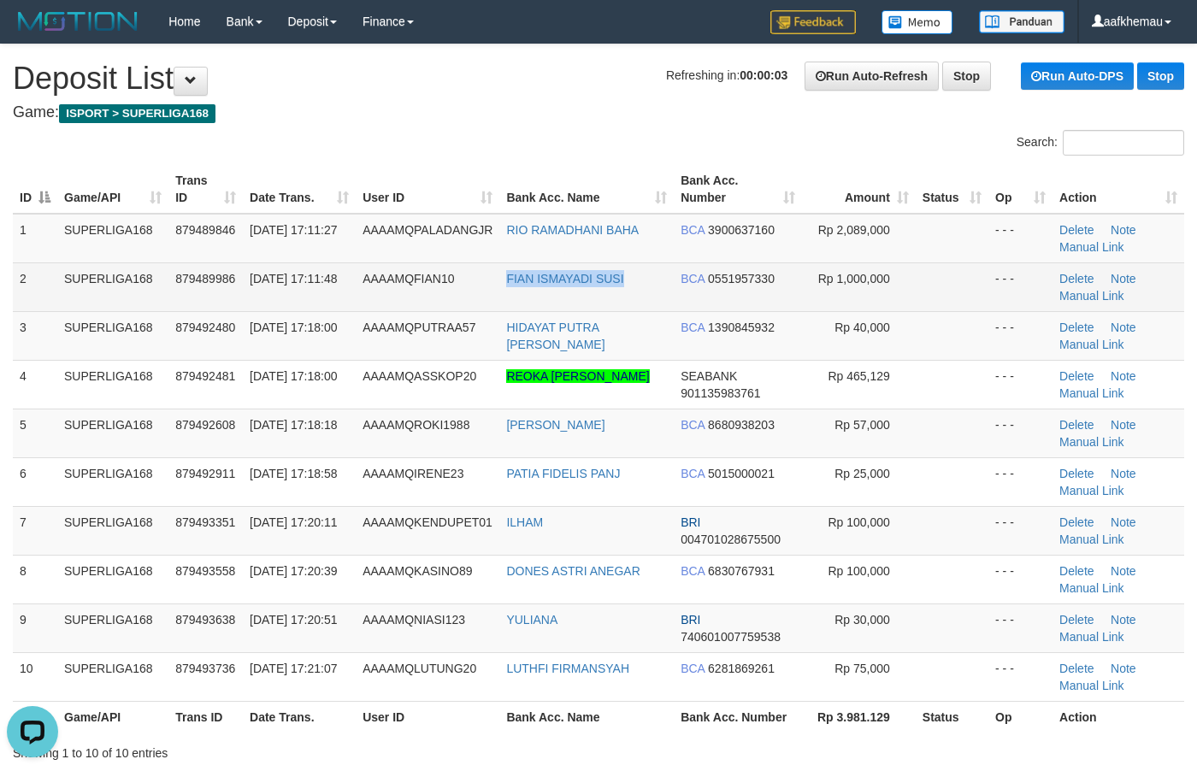
copy tr "FIAN ISMAYADI SUSI"
drag, startPoint x: 631, startPoint y: 280, endPoint x: 490, endPoint y: 298, distance: 142.2
click at [490, 298] on tr "2 SUPERLIGA168 879489986 01/10/2025 17:11:48 AAAAMQFIAN10 FIAN ISMAYADI SUSI BC…" at bounding box center [599, 287] width 1172 height 49
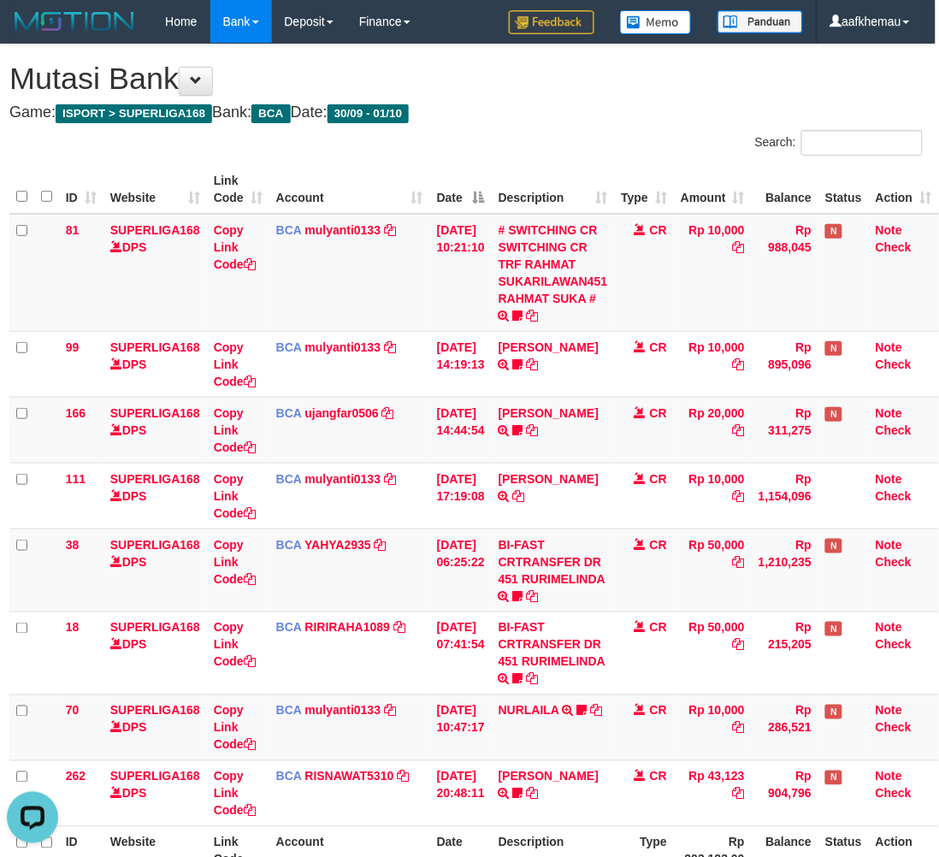
click at [582, 112] on h4 "Game: ISPORT > SUPERLIGA168 Bank: BCA Date: 30/09 - 01/10" at bounding box center [465, 112] width 913 height 17
